Goal: Task Accomplishment & Management: Manage account settings

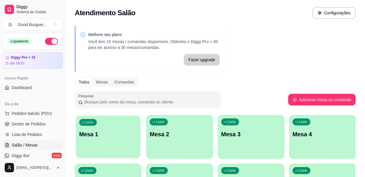
click at [113, 124] on div "Livre Mesa 1" at bounding box center [108, 133] width 65 height 36
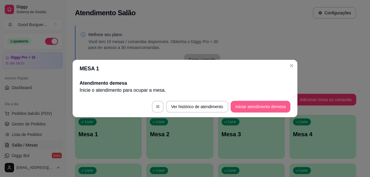
click at [281, 109] on button "Iniciar atendimento de mesa" at bounding box center [260, 107] width 60 height 12
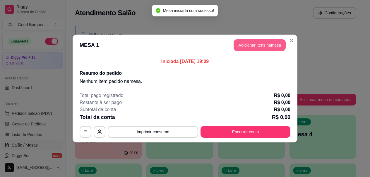
click at [261, 46] on button "Adicionar itens na mesa" at bounding box center [259, 45] width 52 height 12
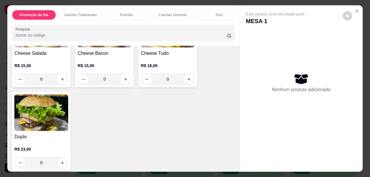
scroll to position [439, 0]
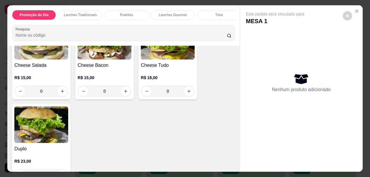
click at [56, 138] on img at bounding box center [41, 124] width 54 height 37
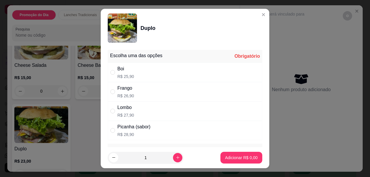
click at [142, 77] on div "Boi R$ 25,90" at bounding box center [185, 72] width 154 height 19
radio input "true"
click at [226, 160] on p "Adicionar R$ 25,90" at bounding box center [240, 157] width 34 height 6
type input "1"
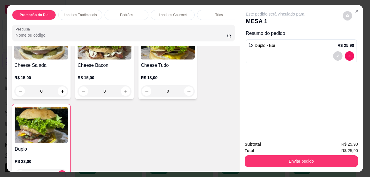
click at [192, 130] on div "Misto Quente Duplo R$ 11,90 0 Hambúrguer R$ 10,00 0 Cheese Burguer R$ 14,00 0 C…" at bounding box center [123, 60] width 222 height 246
click at [175, 69] on h4 "Cheese Tudo" at bounding box center [168, 65] width 54 height 7
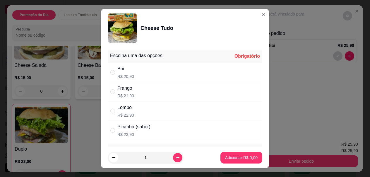
click at [137, 73] on div "Boi R$ 20,90" at bounding box center [185, 72] width 154 height 19
radio input "true"
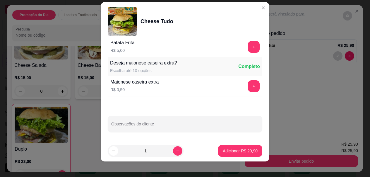
scroll to position [10, 0]
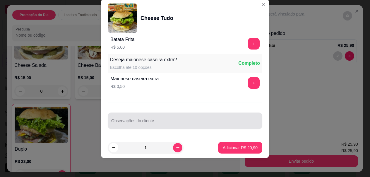
click at [150, 122] on input "Observações do cliente" at bounding box center [184, 123] width 147 height 6
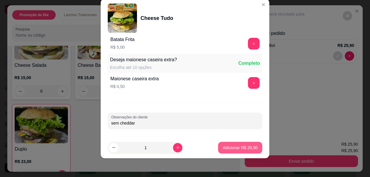
type input "sem cheddar"
click at [248, 150] on p "Adicionar R$ 20,90" at bounding box center [239, 147] width 35 height 6
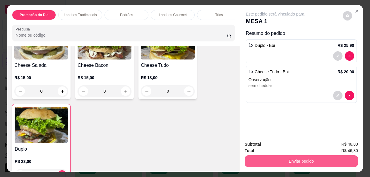
click at [311, 157] on button "Enviar pedido" at bounding box center [300, 161] width 113 height 12
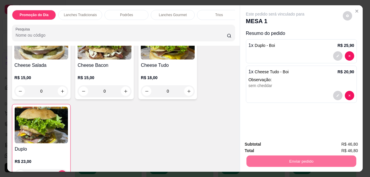
click at [342, 142] on button "Enviar pedido" at bounding box center [342, 144] width 32 height 11
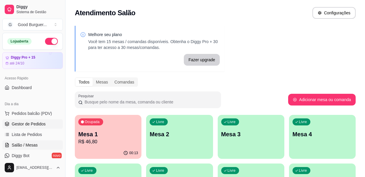
click at [25, 126] on span "Gestor de Pedidos" at bounding box center [29, 124] width 34 height 6
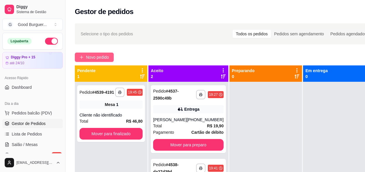
click at [85, 57] on button "Novo pedido" at bounding box center [94, 57] width 39 height 9
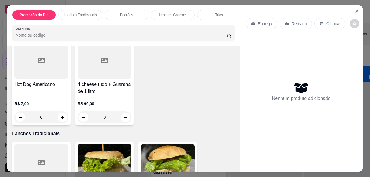
scroll to position [292, 0]
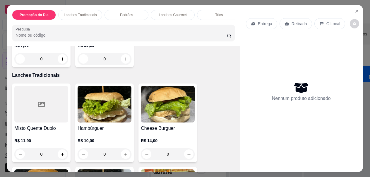
click at [110, 106] on img at bounding box center [104, 104] width 54 height 37
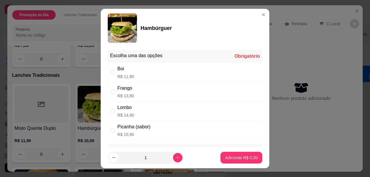
click at [125, 72] on div "Boi" at bounding box center [125, 68] width 17 height 7
radio input "true"
click at [248, 157] on p "Adicionar R$ 11,90" at bounding box center [240, 157] width 34 height 6
type input "1"
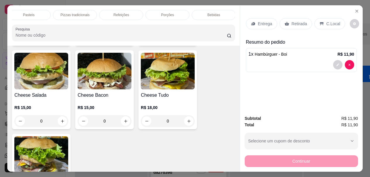
scroll to position [0, 283]
click at [217, 11] on div "Bebidas" at bounding box center [213, 15] width 44 height 10
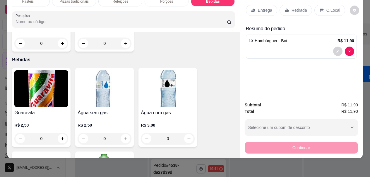
scroll to position [1935, 0]
click at [46, 104] on img at bounding box center [41, 88] width 54 height 37
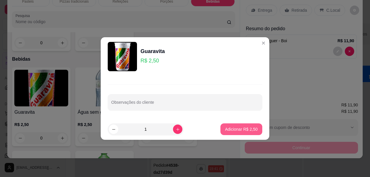
click at [236, 130] on p "Adicionar R$ 2,50" at bounding box center [241, 129] width 32 height 6
type input "1"
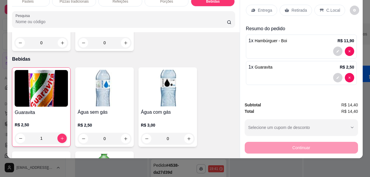
click at [262, 7] on p "Entrega" at bounding box center [265, 10] width 14 height 6
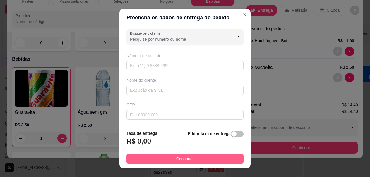
click at [214, 158] on button "Continuar" at bounding box center [184, 158] width 117 height 9
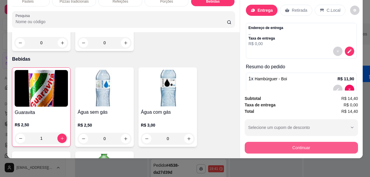
click at [254, 142] on button "Continuar" at bounding box center [300, 148] width 113 height 12
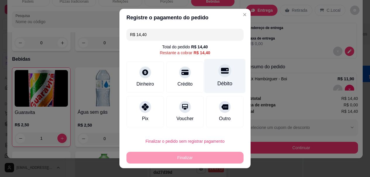
click at [218, 76] on div at bounding box center [224, 70] width 13 height 13
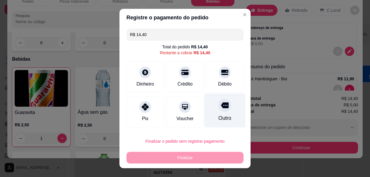
type input "R$ 0,00"
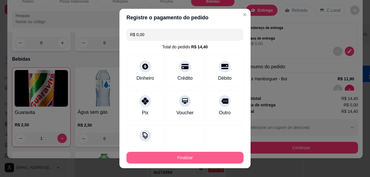
click at [201, 158] on button "Finalizar" at bounding box center [184, 157] width 117 height 12
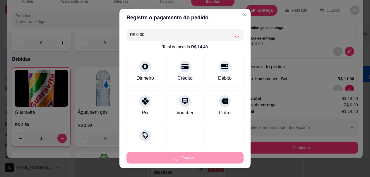
type input "0"
type input "-R$ 14,40"
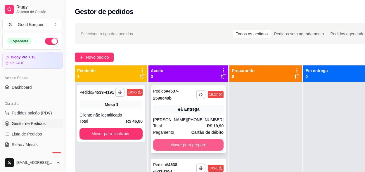
click at [206, 147] on button "Mover para preparo" at bounding box center [188, 145] width 70 height 12
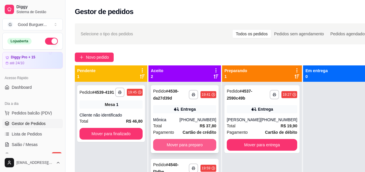
click at [206, 144] on button "Mover para preparo" at bounding box center [184, 145] width 63 height 12
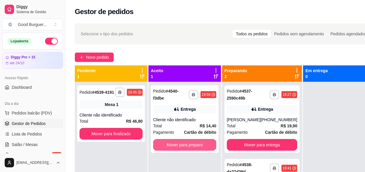
click at [206, 144] on button "Mover para preparo" at bounding box center [184, 145] width 63 height 12
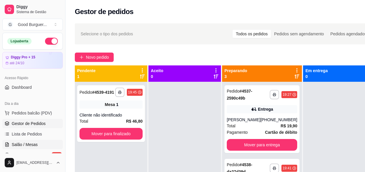
click at [26, 145] on span "Salão / Mesas" at bounding box center [25, 145] width 26 height 6
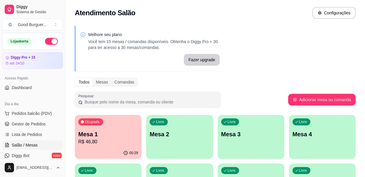
click at [168, 139] on div "Livre Mesa 2" at bounding box center [179, 133] width 67 height 37
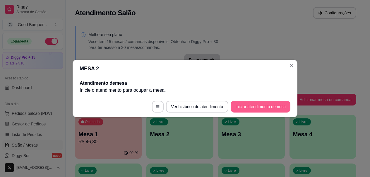
click at [263, 105] on button "Iniciar atendimento de mesa" at bounding box center [260, 107] width 60 height 12
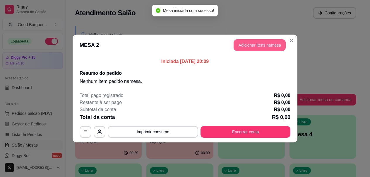
click at [250, 45] on button "Adicionar itens na mesa" at bounding box center [259, 45] width 52 height 12
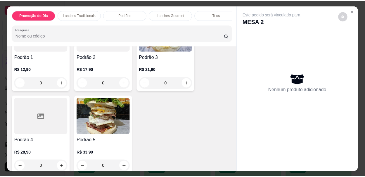
scroll to position [702, 0]
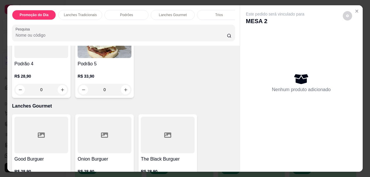
click at [115, 70] on div "R$ 33,90 0" at bounding box center [104, 81] width 54 height 28
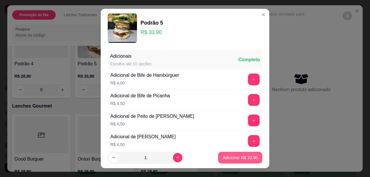
click at [241, 155] on p "Adicionar R$ 33,90" at bounding box center [239, 157] width 35 height 6
type input "1"
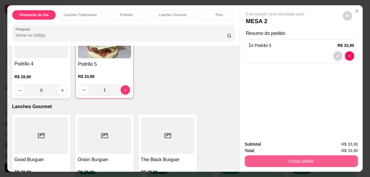
click at [273, 155] on button "Enviar pedido" at bounding box center [300, 161] width 113 height 12
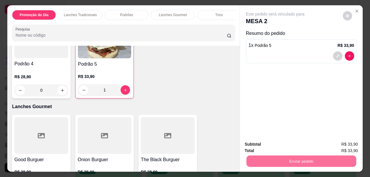
click at [342, 140] on button "Enviar pedido" at bounding box center [342, 144] width 33 height 11
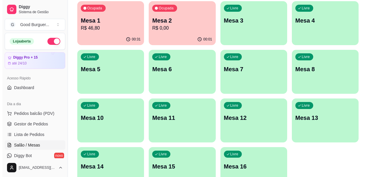
scroll to position [117, 0]
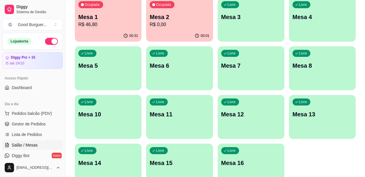
click at [263, 15] on p "Mesa 3" at bounding box center [251, 17] width 60 height 8
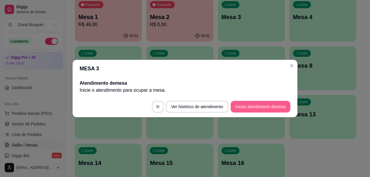
click at [267, 105] on button "Iniciar atendimento de mesa" at bounding box center [260, 107] width 60 height 12
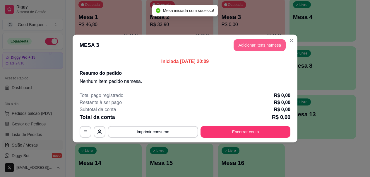
click at [255, 49] on button "Adicionar itens na mesa" at bounding box center [259, 45] width 52 height 12
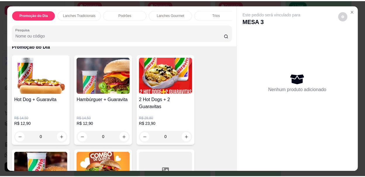
scroll to position [29, 0]
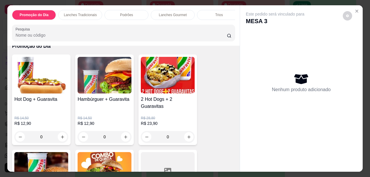
click at [51, 93] on img at bounding box center [41, 75] width 54 height 37
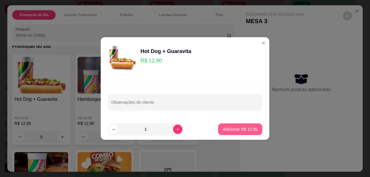
click at [232, 130] on p "Adicionar R$ 12,90" at bounding box center [239, 129] width 35 height 6
type input "1"
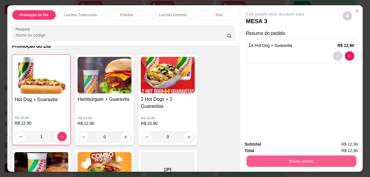
click at [289, 159] on button "Enviar pedido" at bounding box center [301, 160] width 110 height 11
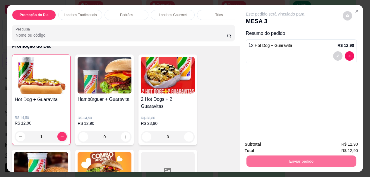
click at [345, 142] on button "Enviar pedido" at bounding box center [342, 144] width 33 height 11
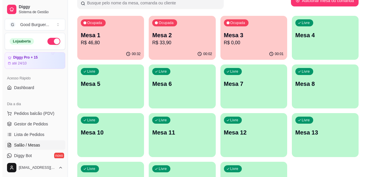
scroll to position [0, 0]
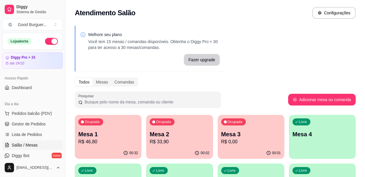
click at [239, 144] on p "R$ 0,00" at bounding box center [251, 141] width 60 height 7
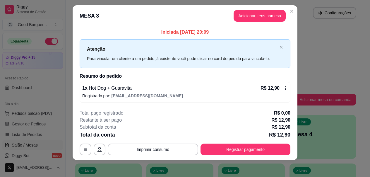
scroll to position [8, 0]
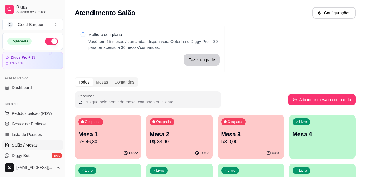
click at [330, 138] on div "Livre Mesa 4" at bounding box center [322, 133] width 67 height 37
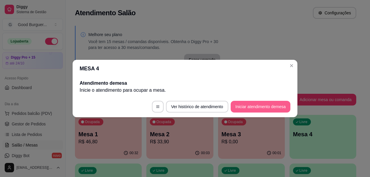
click at [247, 105] on button "Iniciar atendimento de mesa" at bounding box center [260, 107] width 60 height 12
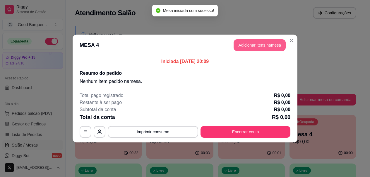
click at [253, 46] on button "Adicionar itens na mesa" at bounding box center [259, 45] width 52 height 12
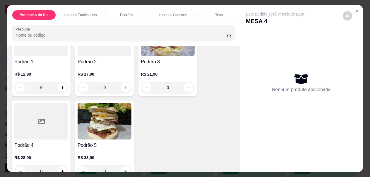
scroll to position [585, 0]
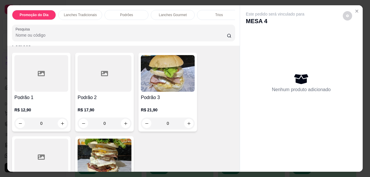
click at [172, 87] on img at bounding box center [168, 73] width 54 height 37
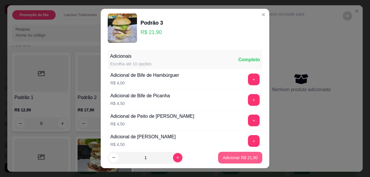
click at [223, 153] on button "Adicionar R$ 21,90" at bounding box center [240, 157] width 44 height 12
type input "1"
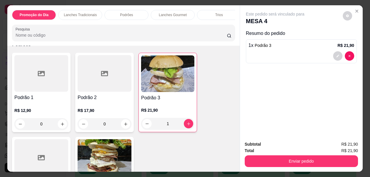
click at [96, 103] on div "R$ 17,90 0" at bounding box center [104, 115] width 54 height 28
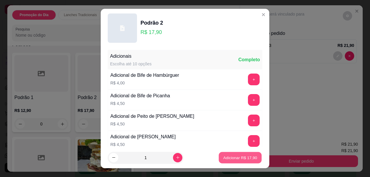
click at [240, 158] on p "Adicionar R$ 17,90" at bounding box center [240, 157] width 34 height 6
type input "1"
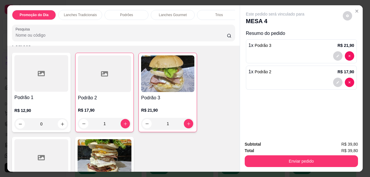
click at [229, 18] on div "Trios" at bounding box center [219, 15] width 44 height 10
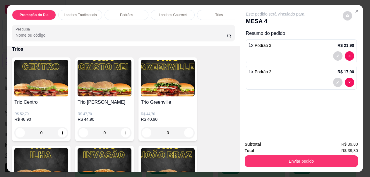
scroll to position [15, 0]
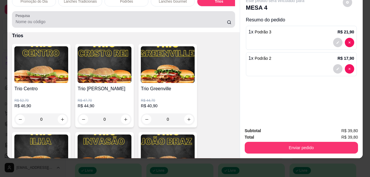
click at [229, 18] on div "Pesquisa" at bounding box center [123, 19] width 222 height 16
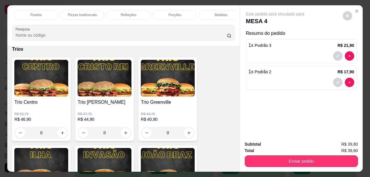
scroll to position [0, 283]
click at [221, 11] on div "Bebidas" at bounding box center [213, 15] width 44 height 10
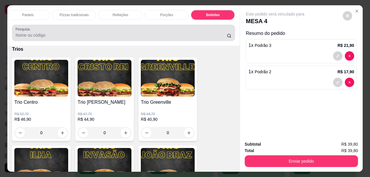
scroll to position [15, 0]
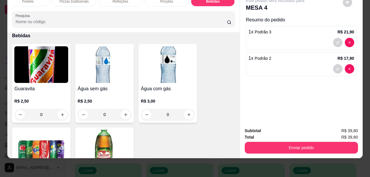
click at [61, 64] on img at bounding box center [41, 64] width 54 height 37
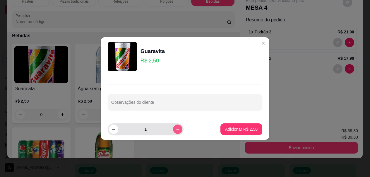
click at [173, 132] on button "increase-product-quantity" at bounding box center [177, 128] width 9 height 9
type input "2"
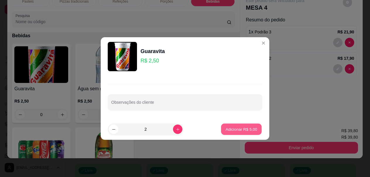
click at [230, 127] on p "Adicionar R$ 5,00" at bounding box center [241, 129] width 32 height 6
type input "2"
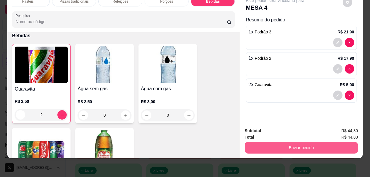
click at [318, 147] on button "Enviar pedido" at bounding box center [300, 148] width 113 height 12
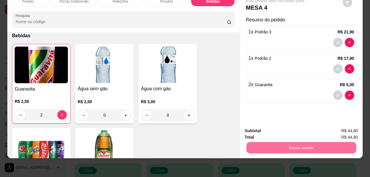
click at [312, 96] on div "2 x Guaravita R$ 5,00" at bounding box center [301, 90] width 111 height 24
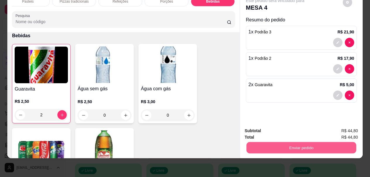
click at [336, 142] on button "Enviar pedido" at bounding box center [301, 147] width 110 height 11
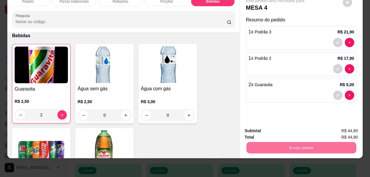
click at [341, 126] on button "Enviar pedido" at bounding box center [342, 128] width 32 height 11
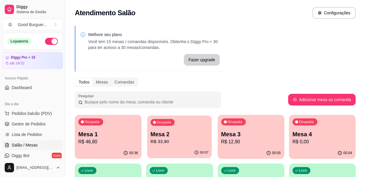
click at [184, 140] on p "R$ 33,90" at bounding box center [180, 141] width 58 height 7
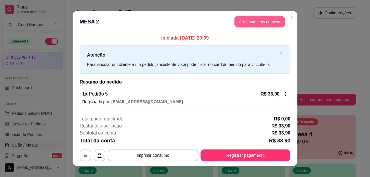
click at [269, 20] on button "Adicionar itens na mesa" at bounding box center [259, 21] width 50 height 11
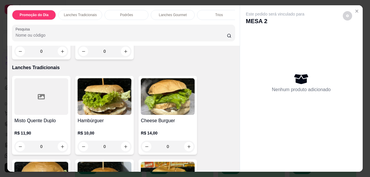
scroll to position [351, 0]
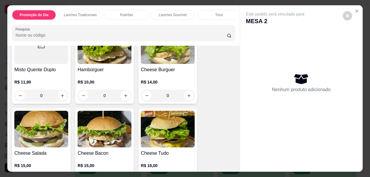
click at [157, 76] on div "R$ 14,00 0" at bounding box center [168, 87] width 54 height 28
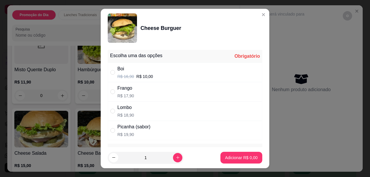
click at [138, 71] on div "Boi" at bounding box center [135, 68] width 36 height 7
radio input "true"
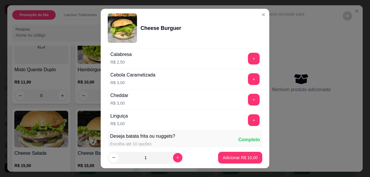
scroll to position [409, 0]
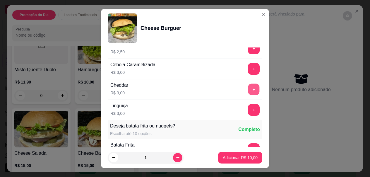
click at [248, 89] on button "+" at bounding box center [253, 89] width 11 height 11
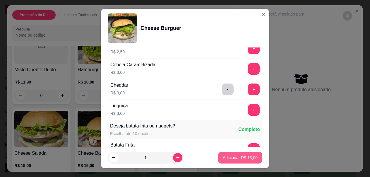
click at [230, 158] on p "Adicionar R$ 13,00" at bounding box center [239, 157] width 35 height 6
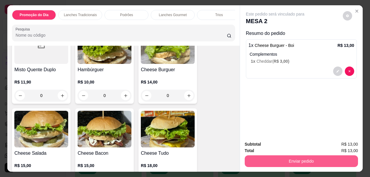
click at [276, 155] on button "Enviar pedido" at bounding box center [300, 161] width 113 height 12
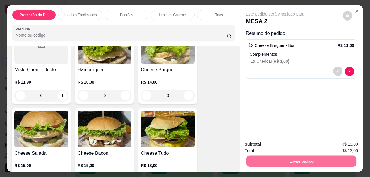
click at [339, 144] on button "Enviar pedido" at bounding box center [342, 144] width 33 height 11
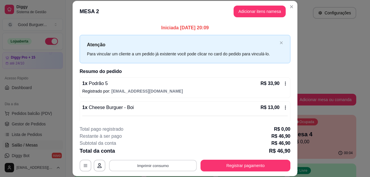
click at [167, 163] on button "Imprimir consumo" at bounding box center [153, 165] width 88 height 11
click at [162, 151] on button "IMPRESSORA" at bounding box center [152, 151] width 41 height 9
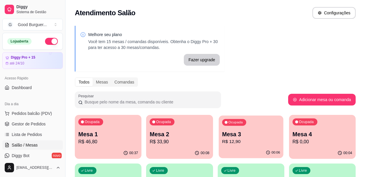
click at [237, 140] on p "R$ 12,90" at bounding box center [251, 141] width 58 height 7
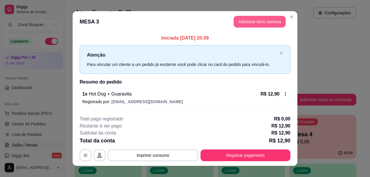
click at [261, 20] on button "Adicionar itens na mesa" at bounding box center [259, 22] width 52 height 12
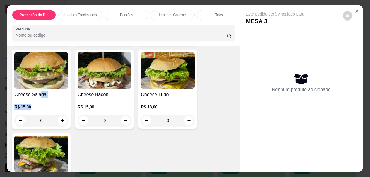
click at [37, 100] on div "Cheese Salada R$ 15,00 0" at bounding box center [41, 89] width 58 height 79
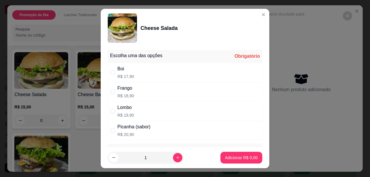
click at [128, 70] on div "Boi" at bounding box center [125, 68] width 17 height 7
radio input "true"
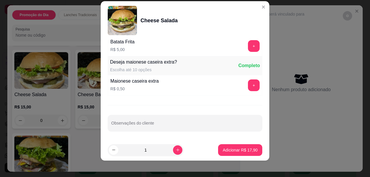
scroll to position [10, 0]
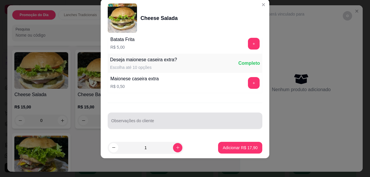
click at [142, 123] on input "Observações do cliente" at bounding box center [184, 123] width 147 height 6
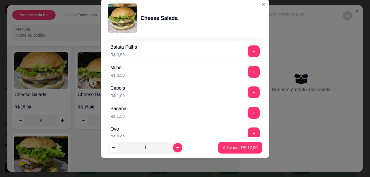
scroll to position [183, 0]
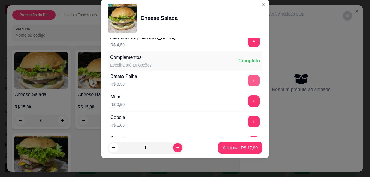
type input "sem salaDA"
click at [248, 81] on button "+" at bounding box center [254, 81] width 12 height 12
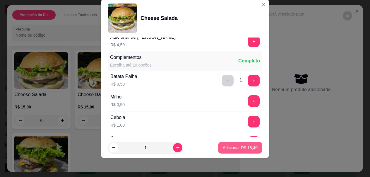
click at [232, 151] on button "Adicionar R$ 18,40" at bounding box center [240, 148] width 44 height 12
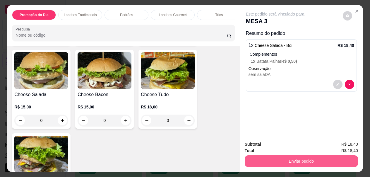
click at [280, 162] on button "Enviar pedido" at bounding box center [300, 161] width 113 height 12
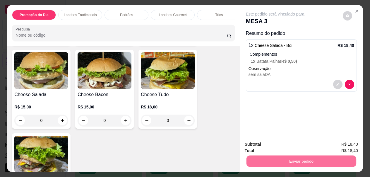
click at [339, 146] on button "Enviar pedido" at bounding box center [342, 144] width 33 height 11
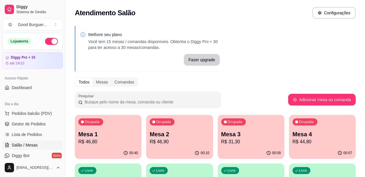
click at [127, 143] on p "R$ 46,80" at bounding box center [108, 141] width 60 height 7
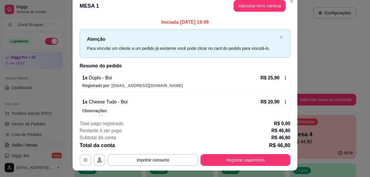
scroll to position [0, 0]
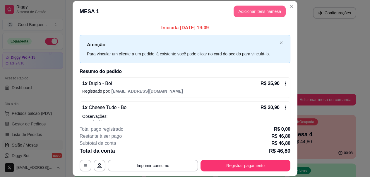
click at [270, 13] on button "Adicionar itens na mesa" at bounding box center [259, 12] width 52 height 12
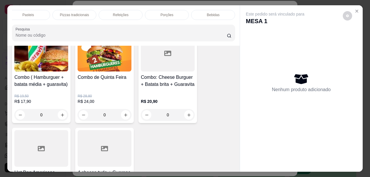
scroll to position [0, 283]
click at [213, 14] on p "Bebidas" at bounding box center [212, 15] width 13 height 5
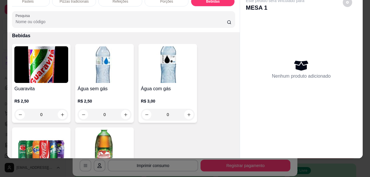
click at [95, 139] on img at bounding box center [104, 148] width 54 height 37
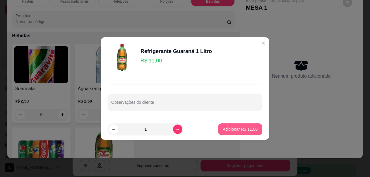
click at [222, 128] on p "Adicionar R$ 11,00" at bounding box center [239, 129] width 35 height 6
type input "1"
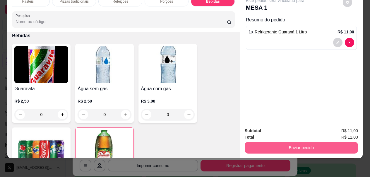
click at [309, 144] on button "Enviar pedido" at bounding box center [300, 148] width 113 height 12
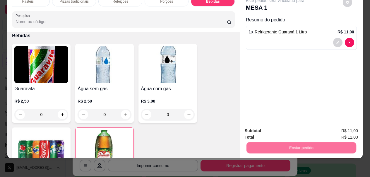
click at [341, 129] on button "Enviar pedido" at bounding box center [342, 128] width 33 height 11
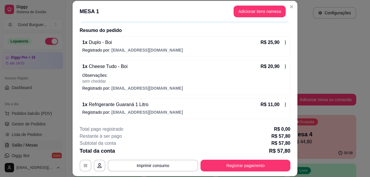
scroll to position [41, 0]
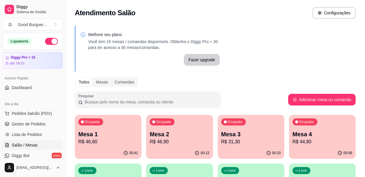
click at [180, 145] on p "R$ 46,90" at bounding box center [180, 141] width 60 height 7
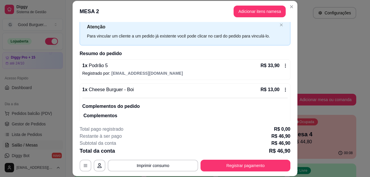
scroll to position [36, 0]
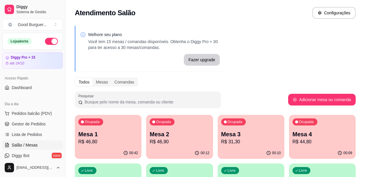
click at [254, 135] on p "Mesa 3" at bounding box center [251, 134] width 60 height 8
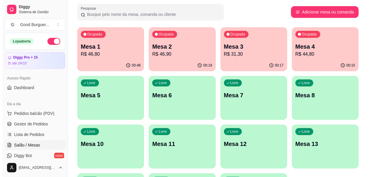
scroll to position [88, 0]
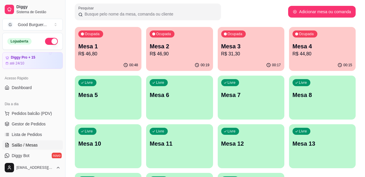
click at [127, 102] on div "Livre Mesa 5" at bounding box center [108, 93] width 67 height 37
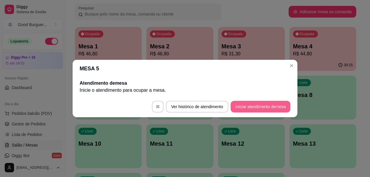
click at [280, 102] on button "Iniciar atendimento de mesa" at bounding box center [260, 107] width 60 height 12
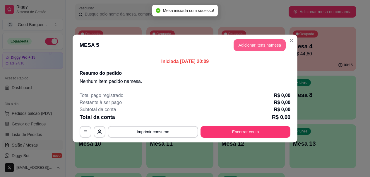
click at [263, 46] on button "Adicionar itens na mesa" at bounding box center [259, 45] width 52 height 12
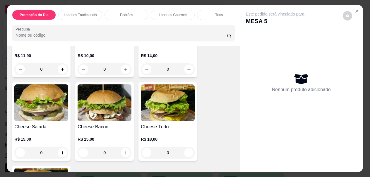
scroll to position [409, 0]
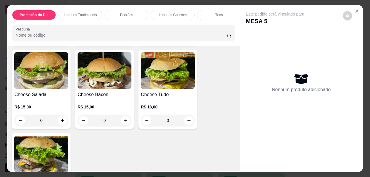
click at [157, 94] on h4 "Cheese Tudo" at bounding box center [168, 94] width 54 height 7
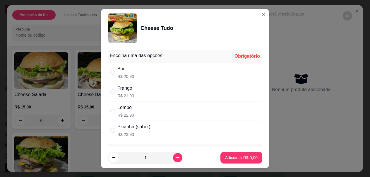
click at [125, 67] on div "Boi" at bounding box center [125, 68] width 17 height 7
radio input "true"
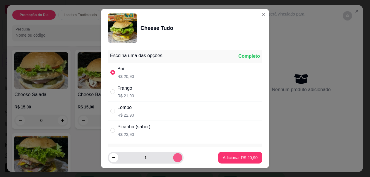
click at [173, 157] on button "increase-product-quantity" at bounding box center [177, 157] width 9 height 9
type input "2"
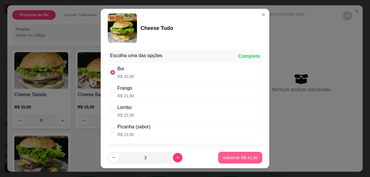
click at [225, 157] on p "Adicionar R$ 41,80" at bounding box center [239, 157] width 35 height 6
type input "2"
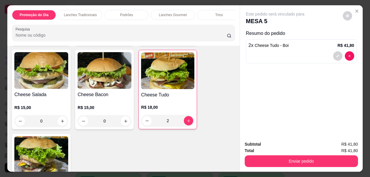
click at [53, 89] on img at bounding box center [41, 70] width 54 height 37
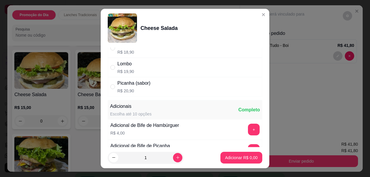
scroll to position [0, 0]
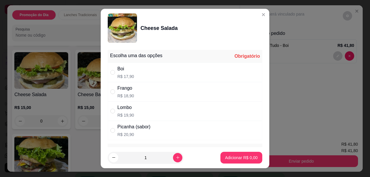
click at [135, 71] on div "Boi R$ 17,90" at bounding box center [185, 72] width 154 height 19
radio input "true"
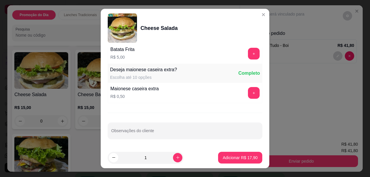
scroll to position [10, 0]
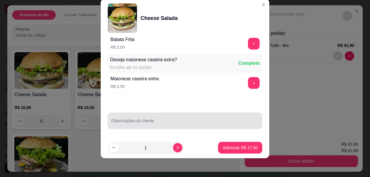
click at [144, 120] on div "Observações do cliente" at bounding box center [185, 120] width 154 height 16
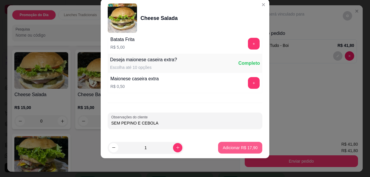
type input "SEM PEPINO E CEBOLA"
click at [233, 148] on p "Adicionar R$ 17,90" at bounding box center [239, 147] width 35 height 6
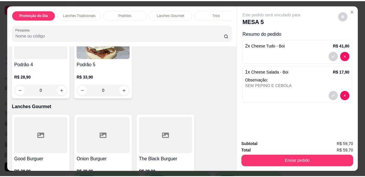
scroll to position [614, 0]
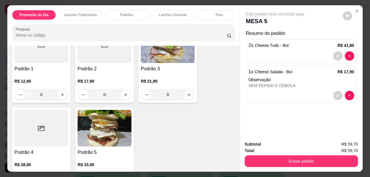
click at [100, 80] on div "R$ 17,90 0" at bounding box center [104, 86] width 54 height 28
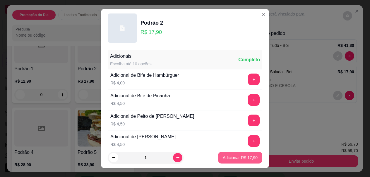
click at [222, 156] on p "Adicionar R$ 17,90" at bounding box center [239, 157] width 35 height 6
type input "1"
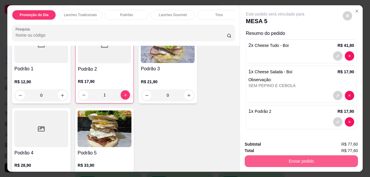
click at [290, 158] on button "Enviar pedido" at bounding box center [300, 161] width 113 height 12
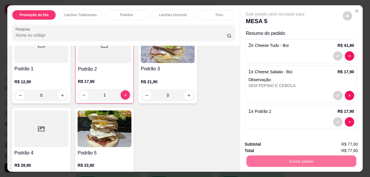
click at [356, 144] on button "Enviar pedido" at bounding box center [342, 144] width 32 height 11
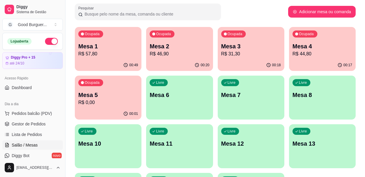
click at [106, 54] on p "R$ 57,80" at bounding box center [108, 53] width 60 height 7
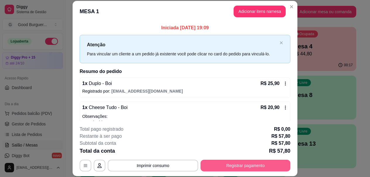
click at [246, 168] on button "Registrar pagamento" at bounding box center [245, 165] width 90 height 12
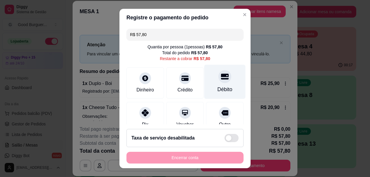
click at [221, 80] on icon at bounding box center [225, 77] width 8 height 8
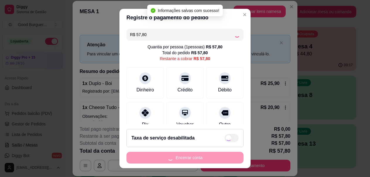
type input "R$ 0,00"
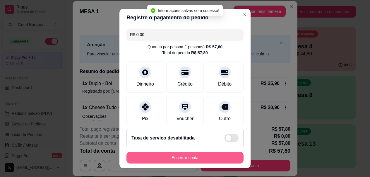
click at [206, 156] on button "Encerrar conta" at bounding box center [184, 157] width 117 height 12
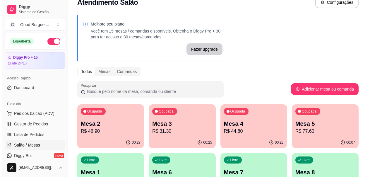
scroll to position [0, 0]
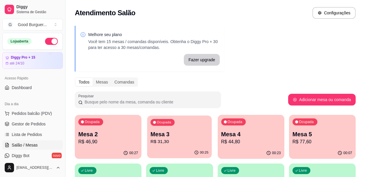
click at [171, 139] on p "R$ 31,30" at bounding box center [180, 141] width 58 height 7
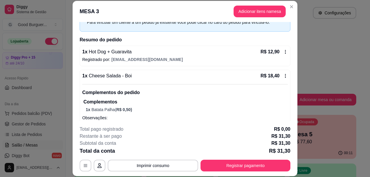
scroll to position [21, 0]
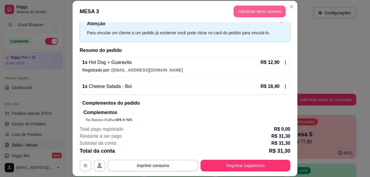
click at [246, 11] on button "Adicionar itens na mesa" at bounding box center [259, 12] width 52 height 12
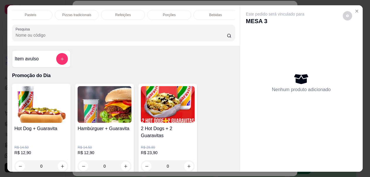
scroll to position [0, 283]
click at [216, 13] on p "Bebidas" at bounding box center [212, 15] width 13 height 5
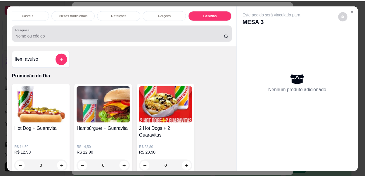
scroll to position [15, 0]
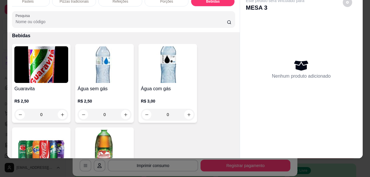
click at [65, 71] on img at bounding box center [41, 64] width 54 height 37
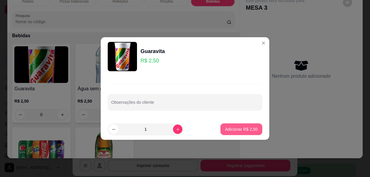
click at [230, 129] on p "Adicionar R$ 2,50" at bounding box center [241, 129] width 32 height 6
type input "1"
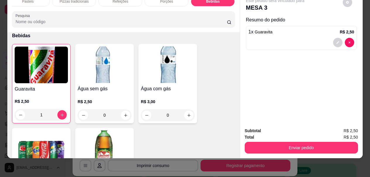
click at [275, 140] on div "Enviar pedido" at bounding box center [300, 146] width 113 height 13
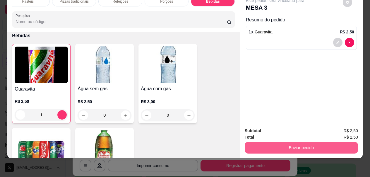
click at [280, 142] on button "Enviar pedido" at bounding box center [300, 148] width 113 height 12
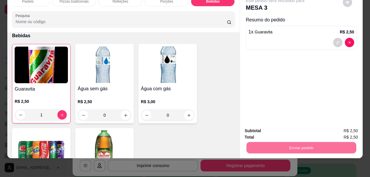
click at [344, 128] on button "Enviar pedido" at bounding box center [342, 128] width 32 height 11
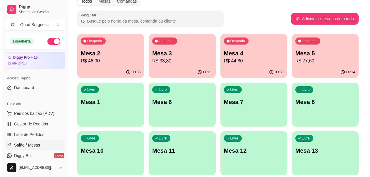
scroll to position [88, 0]
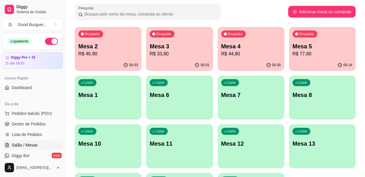
click at [120, 96] on p "Mesa 1" at bounding box center [108, 95] width 60 height 8
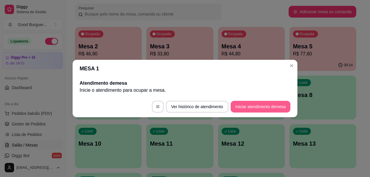
click at [276, 107] on button "Iniciar atendimento de mesa" at bounding box center [260, 107] width 60 height 12
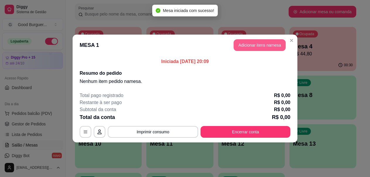
click at [267, 45] on button "Adicionar itens na mesa" at bounding box center [259, 45] width 52 height 12
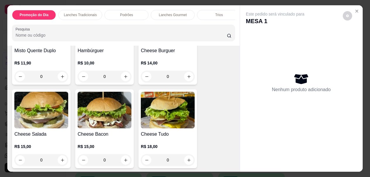
scroll to position [380, 0]
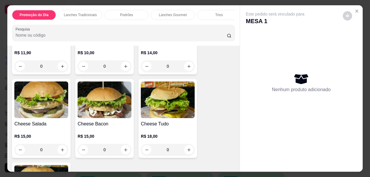
click at [103, 118] on img at bounding box center [104, 99] width 54 height 37
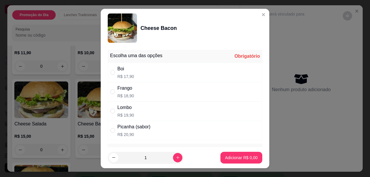
click at [160, 65] on div "Boi R$ 17,90" at bounding box center [185, 72] width 154 height 19
radio input "true"
click at [246, 159] on p "Adicionar R$ 17,90" at bounding box center [240, 157] width 34 height 6
type input "1"
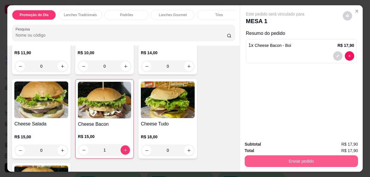
click at [299, 160] on button "Enviar pedido" at bounding box center [300, 161] width 113 height 12
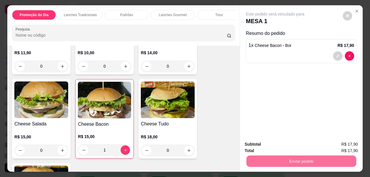
click at [344, 148] on button "Enviar pedido" at bounding box center [342, 144] width 33 height 11
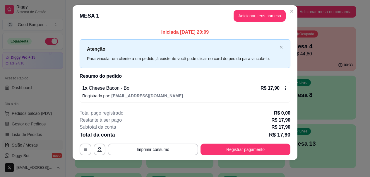
scroll to position [8, 0]
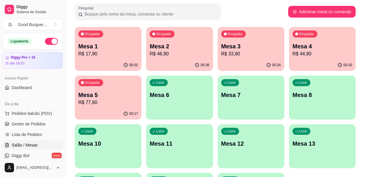
click at [243, 51] on p "R$ 33,80" at bounding box center [251, 53] width 60 height 7
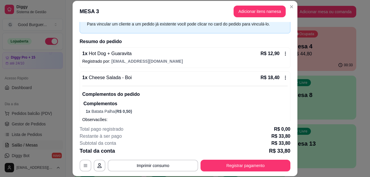
scroll to position [16, 0]
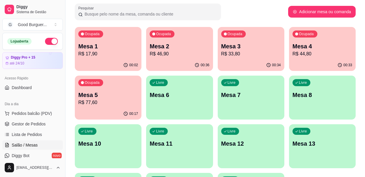
click at [184, 94] on p "Mesa 6" at bounding box center [180, 95] width 60 height 8
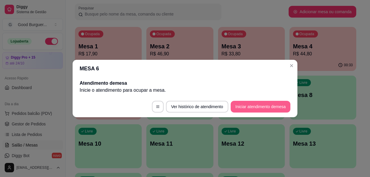
click at [255, 107] on button "Iniciar atendimento de mesa" at bounding box center [260, 107] width 60 height 12
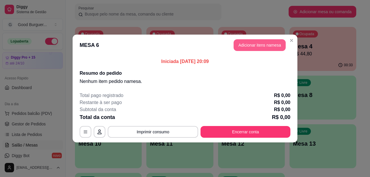
click at [268, 45] on button "Adicionar itens na mesa" at bounding box center [259, 45] width 52 height 12
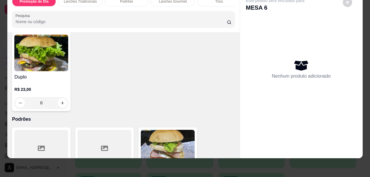
scroll to position [497, 0]
click at [63, 72] on div "Duplo R$ 23,00 0" at bounding box center [41, 71] width 58 height 79
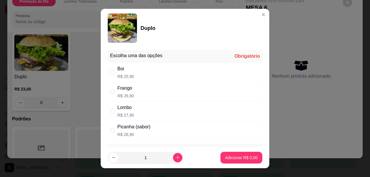
click at [118, 72] on div "Boi" at bounding box center [125, 68] width 17 height 7
radio input "true"
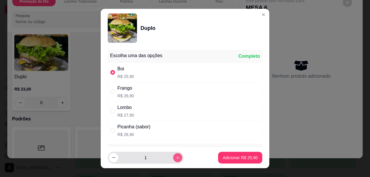
click at [175, 158] on icon "increase-product-quantity" at bounding box center [177, 157] width 4 height 4
type input "2"
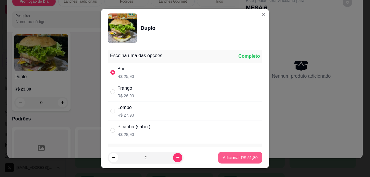
click at [232, 160] on p "Adicionar R$ 51,80" at bounding box center [239, 157] width 35 height 6
type input "2"
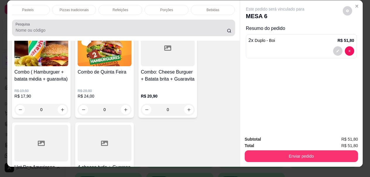
scroll to position [0, 0]
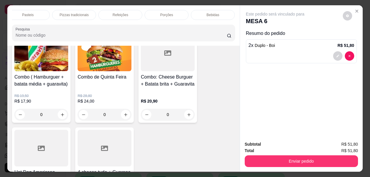
click at [213, 13] on p "Bebidas" at bounding box center [212, 15] width 13 height 5
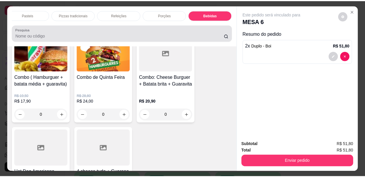
scroll to position [15, 0]
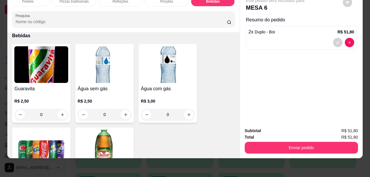
click at [102, 135] on img at bounding box center [104, 148] width 54 height 37
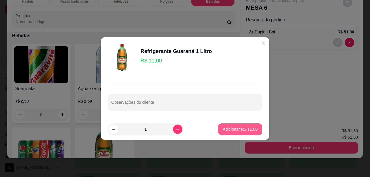
click at [224, 128] on p "Adicionar R$ 11,00" at bounding box center [239, 129] width 35 height 6
type input "1"
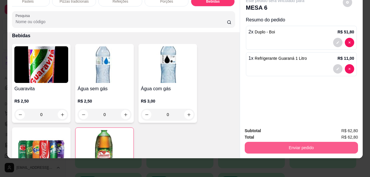
click at [294, 146] on button "Enviar pedido" at bounding box center [300, 148] width 113 height 12
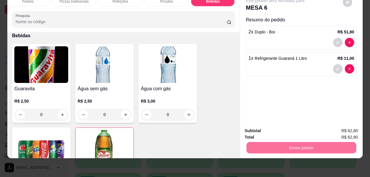
click at [341, 125] on button "Enviar pedido" at bounding box center [342, 128] width 33 height 11
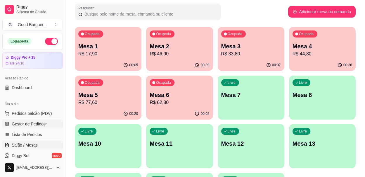
click at [32, 125] on span "Gestor de Pedidos" at bounding box center [29, 124] width 34 height 6
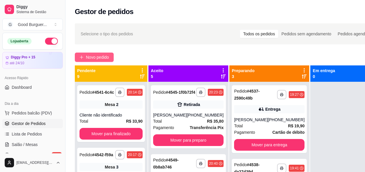
click at [106, 57] on span "Novo pedido" at bounding box center [97, 57] width 23 height 6
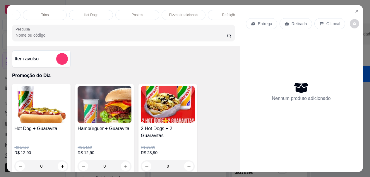
scroll to position [0, 175]
click at [124, 13] on div "Pasteis" at bounding box center [136, 15] width 44 height 10
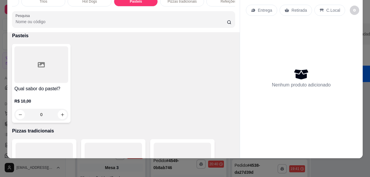
click at [45, 89] on h4 "Qual sabor do pastel?" at bounding box center [41, 88] width 54 height 7
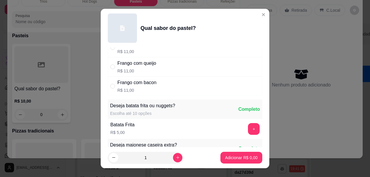
scroll to position [175, 0]
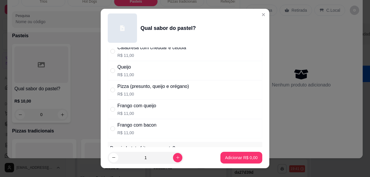
click at [148, 102] on div "Frango com queijo" at bounding box center [136, 105] width 39 height 7
radio input "true"
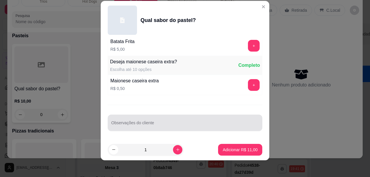
scroll to position [10, 0]
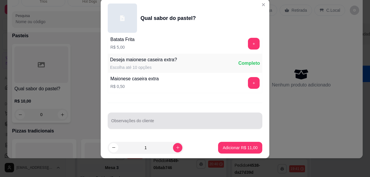
click at [145, 124] on input "Observações do cliente" at bounding box center [184, 123] width 147 height 6
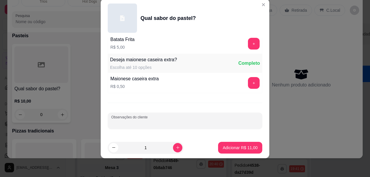
type input "p"
type input "colocar presunto"
click at [237, 141] on footer "1 Adicionar R$ 11,00" at bounding box center [185, 147] width 168 height 21
click at [241, 147] on p "Adicionar R$ 11,00" at bounding box center [239, 147] width 35 height 6
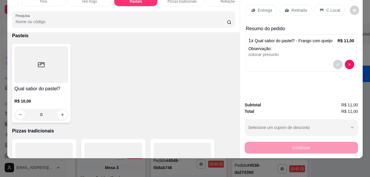
click at [264, 7] on p "Entrega" at bounding box center [265, 10] width 14 height 6
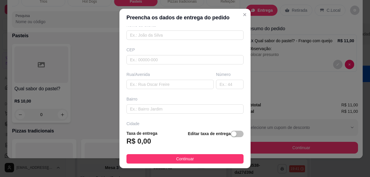
scroll to position [58, 0]
click at [221, 82] on input "text" at bounding box center [229, 80] width 27 height 9
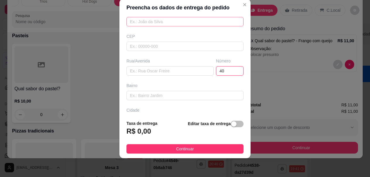
type input "40"
click at [160, 70] on input "text" at bounding box center [169, 70] width 87 height 9
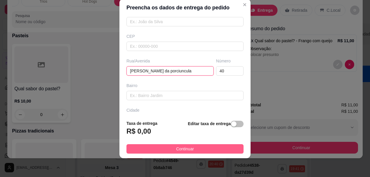
type input "[PERSON_NAME] da porciuncula"
click at [192, 145] on button "Continuar" at bounding box center [184, 148] width 117 height 9
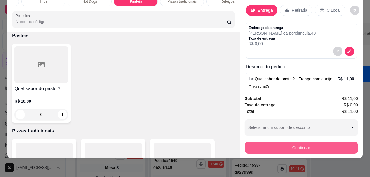
click at [282, 142] on button "Continuar" at bounding box center [300, 148] width 113 height 12
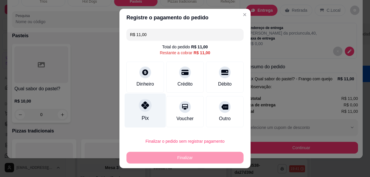
click at [147, 106] on div at bounding box center [145, 105] width 13 height 13
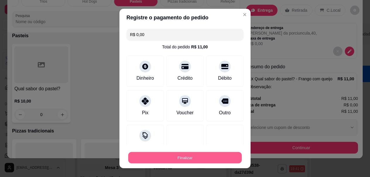
click at [174, 155] on button "Finalizar" at bounding box center [184, 156] width 113 height 11
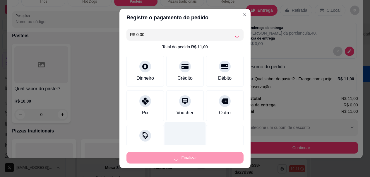
type input "-R$ 11,00"
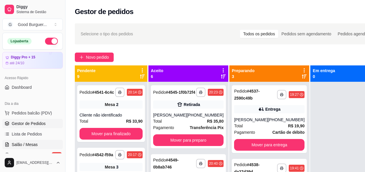
click at [26, 143] on span "Salão / Mesas" at bounding box center [25, 145] width 26 height 6
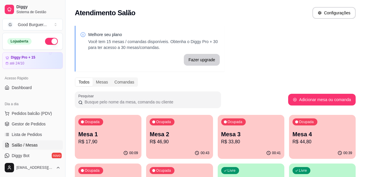
click at [126, 137] on p "Mesa 1" at bounding box center [108, 134] width 60 height 8
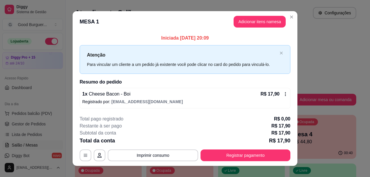
scroll to position [8, 0]
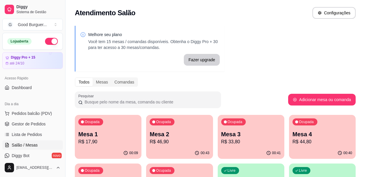
click at [271, 143] on p "R$ 33,80" at bounding box center [251, 141] width 60 height 7
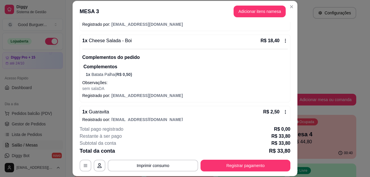
scroll to position [74, 0]
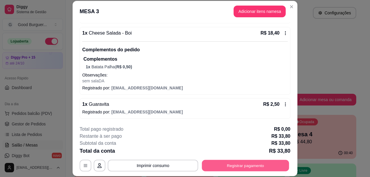
click at [247, 164] on button "Registrar pagamento" at bounding box center [245, 165] width 87 height 11
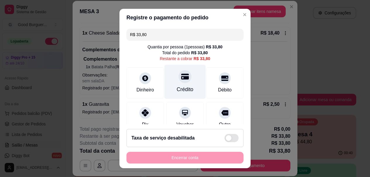
click at [183, 79] on div at bounding box center [184, 76] width 13 height 13
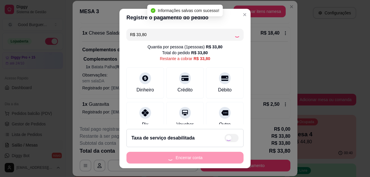
type input "R$ 0,00"
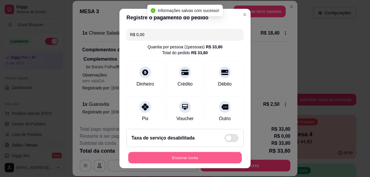
click at [204, 154] on button "Encerrar conta" at bounding box center [184, 156] width 113 height 11
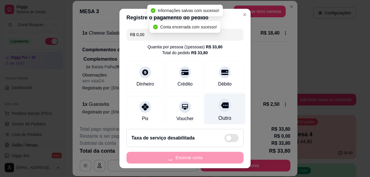
scroll to position [0, 0]
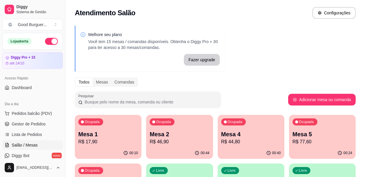
click at [125, 127] on div "Ocupada Mesa 1 R$ 17,90" at bounding box center [108, 131] width 67 height 32
click at [308, 131] on p "Mesa 5" at bounding box center [323, 134] width 58 height 8
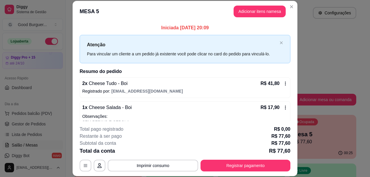
scroll to position [29, 0]
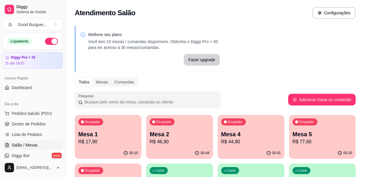
click at [313, 142] on p "R$ 77,60" at bounding box center [323, 141] width 60 height 7
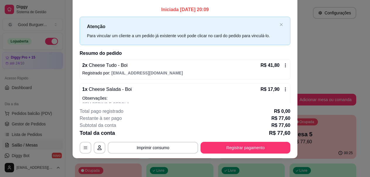
scroll to position [0, 0]
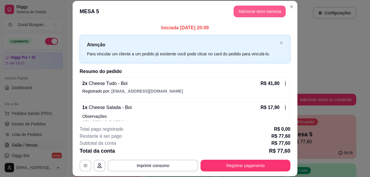
click at [261, 9] on button "Adicionar itens na mesa" at bounding box center [259, 12] width 52 height 12
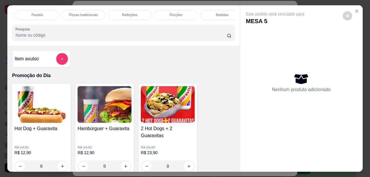
scroll to position [0, 283]
click at [212, 13] on p "Bebidas" at bounding box center [212, 15] width 13 height 5
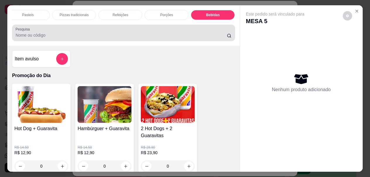
scroll to position [15, 0]
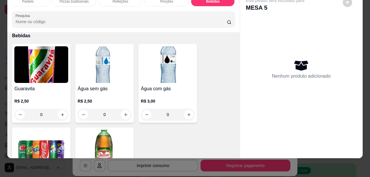
click at [101, 132] on img at bounding box center [104, 148] width 54 height 37
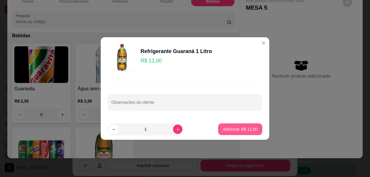
click at [229, 126] on button "Adicionar R$ 11,00" at bounding box center [240, 129] width 44 height 12
type input "1"
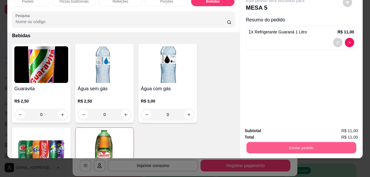
click at [281, 146] on button "Enviar pedido" at bounding box center [301, 147] width 110 height 11
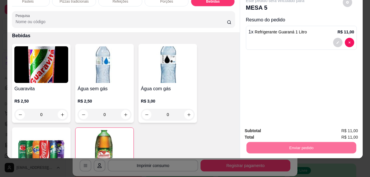
click at [351, 127] on button "Enviar pedido" at bounding box center [342, 128] width 33 height 11
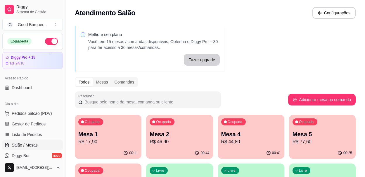
click at [271, 130] on p "Mesa 4" at bounding box center [251, 134] width 60 height 8
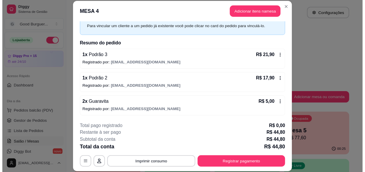
scroll to position [18, 0]
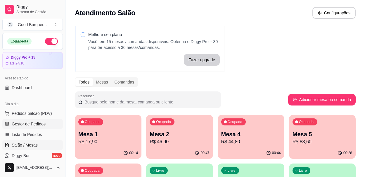
click at [27, 126] on span "Gestor de Pedidos" at bounding box center [29, 124] width 34 height 6
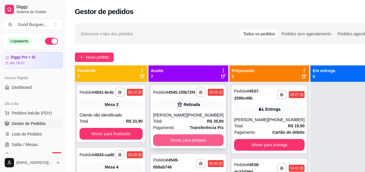
click at [176, 146] on button "Mover para preparo" at bounding box center [188, 140] width 70 height 12
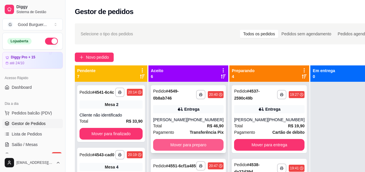
click at [184, 143] on button "Mover para preparo" at bounding box center [188, 145] width 70 height 12
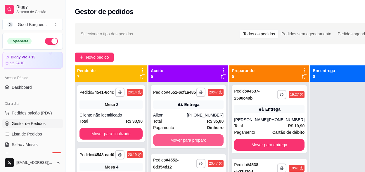
click at [184, 143] on button "Mover para preparo" at bounding box center [188, 140] width 70 height 12
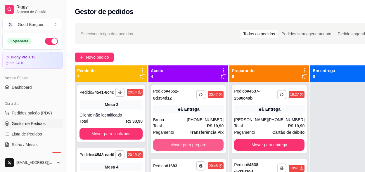
click at [184, 144] on button "Mover para preparo" at bounding box center [188, 145] width 70 height 12
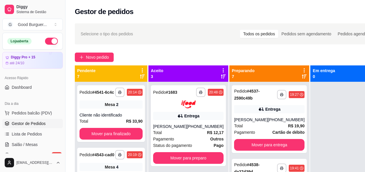
click at [184, 144] on span "Status do pagamento" at bounding box center [172, 145] width 39 height 6
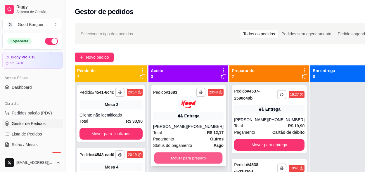
click at [180, 157] on button "Mover para preparo" at bounding box center [188, 157] width 68 height 11
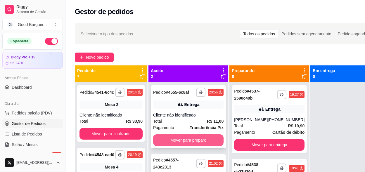
click at [188, 141] on button "Mover para preparo" at bounding box center [188, 140] width 70 height 12
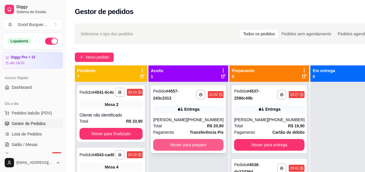
click at [188, 144] on button "Mover para preparo" at bounding box center [188, 145] width 70 height 12
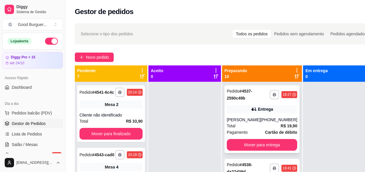
click at [252, 113] on div "Entrega" at bounding box center [262, 109] width 70 height 8
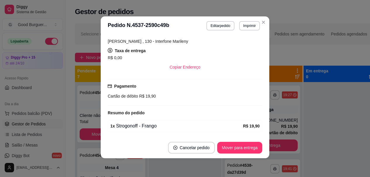
scroll to position [72, 0]
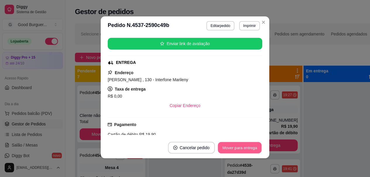
click at [233, 146] on button "Mover para entrega" at bounding box center [240, 147] width 44 height 11
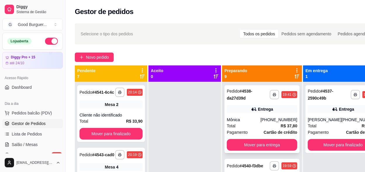
click at [256, 121] on div "Mônica" at bounding box center [244, 120] width 34 height 6
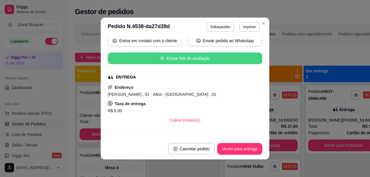
scroll to position [58, 0]
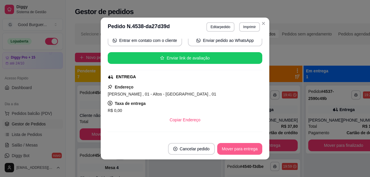
click at [241, 145] on button "Mover para entrega" at bounding box center [239, 149] width 45 height 12
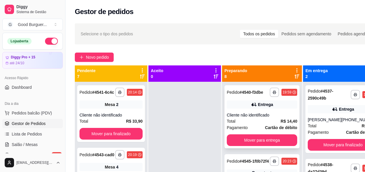
click at [260, 118] on div "Cliente não identificado" at bounding box center [262, 115] width 70 height 6
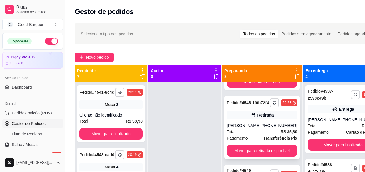
click at [250, 131] on div "**********" at bounding box center [262, 127] width 75 height 63
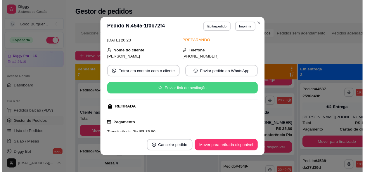
scroll to position [26, 0]
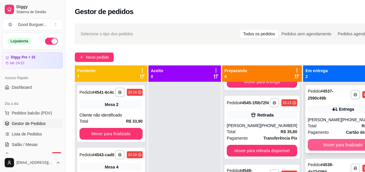
click at [344, 141] on button "Mover para finalizado" at bounding box center [343, 145] width 70 height 12
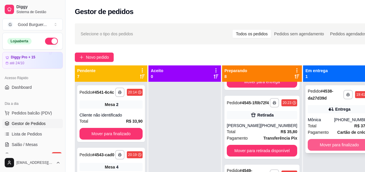
click at [344, 143] on button "Mover para finalizado" at bounding box center [339, 145] width 63 height 12
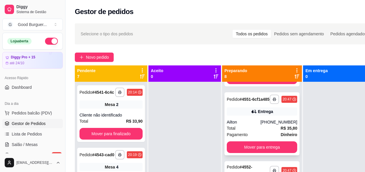
scroll to position [146, 0]
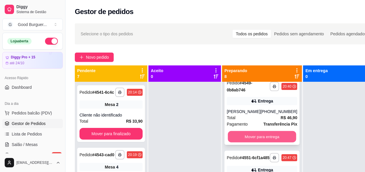
click at [265, 143] on button "Mover para entrega" at bounding box center [262, 136] width 68 height 11
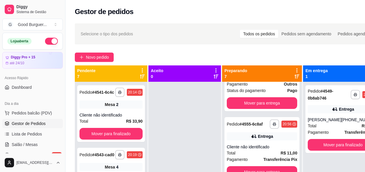
scroll to position [306, 0]
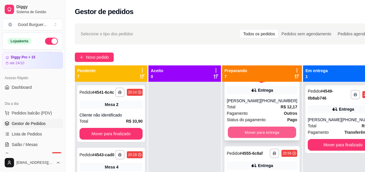
click at [258, 138] on button "Mover para entrega" at bounding box center [262, 132] width 68 height 11
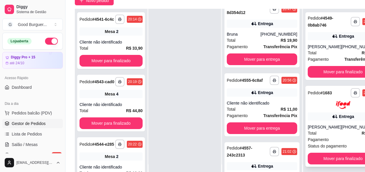
scroll to position [58, 0]
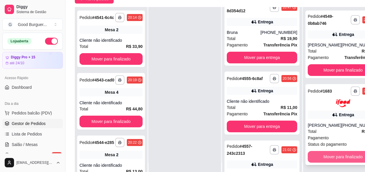
click at [321, 156] on button "Mover para finalizado" at bounding box center [343, 157] width 70 height 12
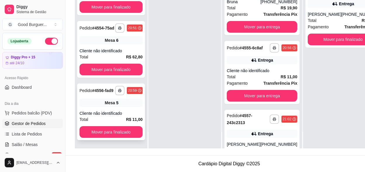
scroll to position [94, 0]
click at [115, 109] on div "**********" at bounding box center [111, 112] width 68 height 57
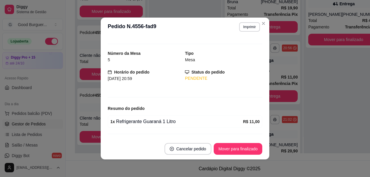
scroll to position [0, 0]
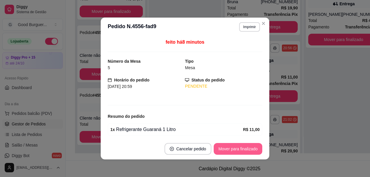
click at [234, 146] on button "Mover para finalizado" at bounding box center [237, 149] width 49 height 12
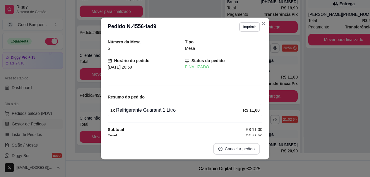
scroll to position [233, 0]
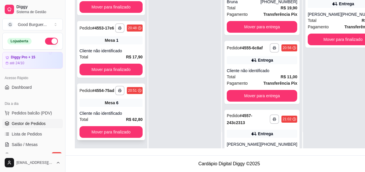
click at [123, 114] on div "**********" at bounding box center [111, 112] width 68 height 57
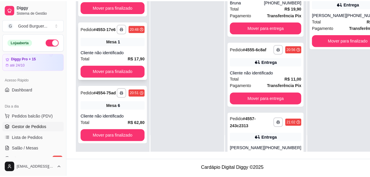
scroll to position [203, 0]
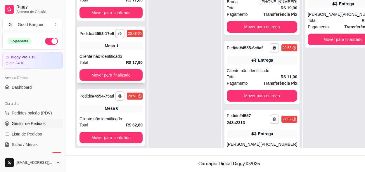
click at [124, 59] on div "Cliente não identificado" at bounding box center [111, 57] width 63 height 6
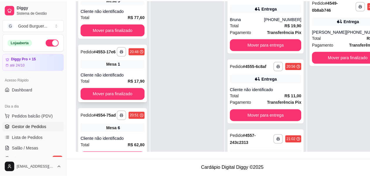
scroll to position [174, 0]
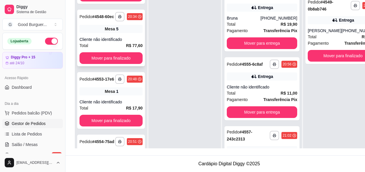
click at [117, 42] on div "Cliente não identificado" at bounding box center [111, 40] width 63 height 6
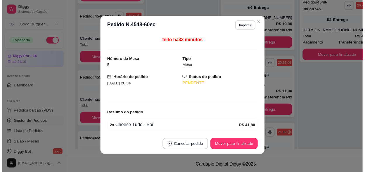
scroll to position [0, 0]
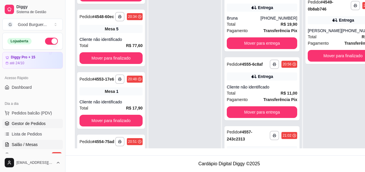
click at [28, 142] on link "Salão / Mesas" at bounding box center [32, 144] width 61 height 9
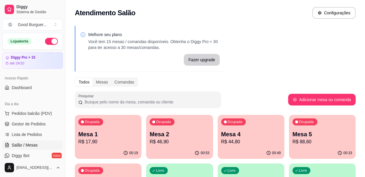
click at [300, 144] on p "R$ 88,60" at bounding box center [323, 141] width 60 height 7
click at [259, 144] on p "R$ 44,80" at bounding box center [251, 141] width 60 height 7
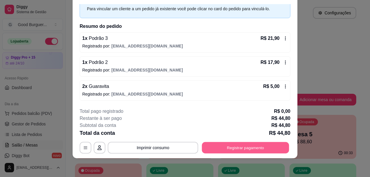
click at [254, 144] on button "Registrar pagamento" at bounding box center [245, 147] width 87 height 11
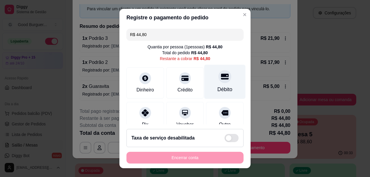
click at [218, 72] on div at bounding box center [224, 76] width 13 height 13
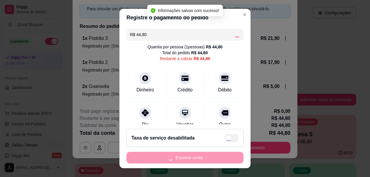
type input "R$ 0,00"
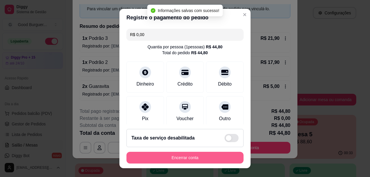
click at [209, 158] on button "Encerrar conta" at bounding box center [184, 157] width 117 height 12
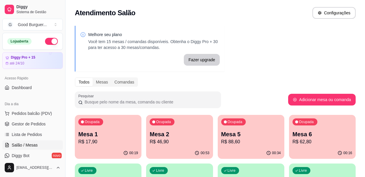
click at [191, 139] on p "R$ 46,90" at bounding box center [180, 141] width 60 height 7
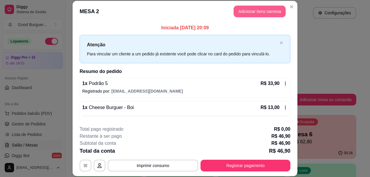
click at [264, 7] on button "Adicionar itens na mesa" at bounding box center [259, 12] width 52 height 12
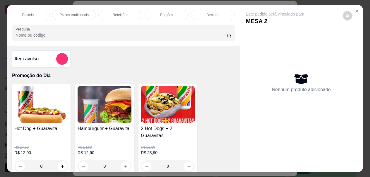
click at [210, 13] on p "Bebidas" at bounding box center [212, 15] width 13 height 5
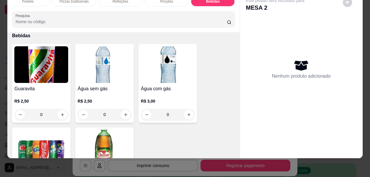
click at [49, 77] on img at bounding box center [41, 64] width 54 height 37
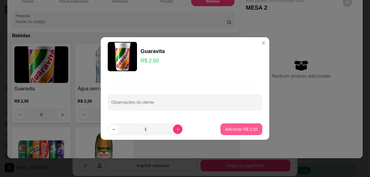
click at [246, 126] on p "Adicionar R$ 2,50" at bounding box center [241, 129] width 32 height 6
type input "1"
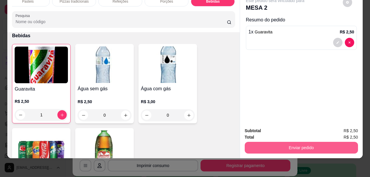
click at [282, 144] on button "Enviar pedido" at bounding box center [300, 148] width 113 height 12
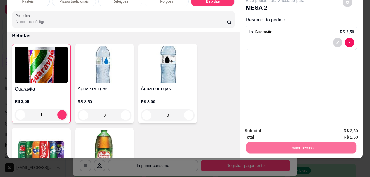
click at [343, 127] on button "Enviar pedido" at bounding box center [342, 128] width 33 height 11
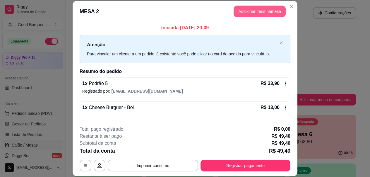
click at [261, 8] on button "Adicionar itens na mesa" at bounding box center [259, 12] width 52 height 12
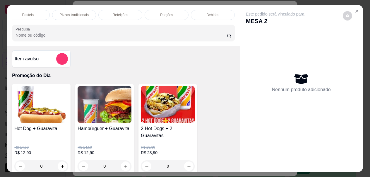
click at [219, 15] on div "Bebidas" at bounding box center [213, 15] width 44 height 10
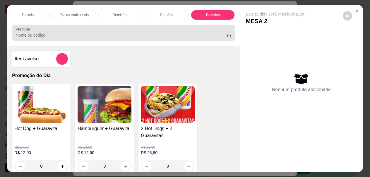
scroll to position [1957, 0]
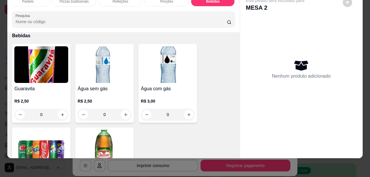
click at [63, 70] on img at bounding box center [41, 64] width 54 height 37
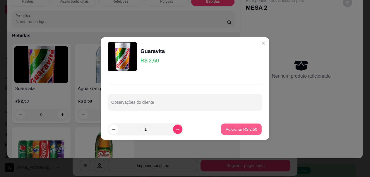
click at [242, 131] on p "Adicionar R$ 2,50" at bounding box center [241, 129] width 32 height 6
type input "1"
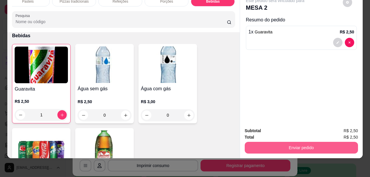
click at [280, 147] on button "Enviar pedido" at bounding box center [300, 148] width 113 height 12
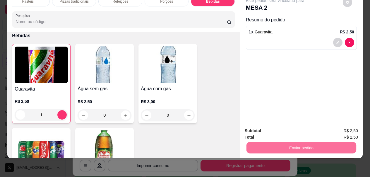
click at [344, 126] on button "Enviar pedido" at bounding box center [342, 128] width 32 height 11
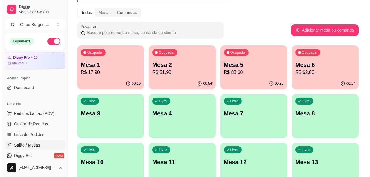
scroll to position [88, 0]
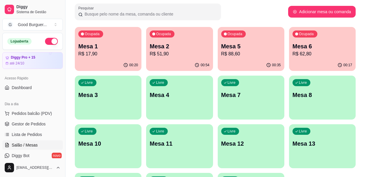
click at [183, 59] on div "00:54" at bounding box center [179, 64] width 67 height 11
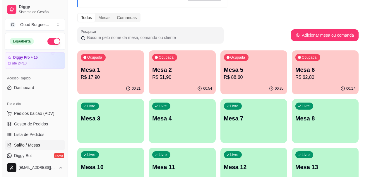
scroll to position [0, 0]
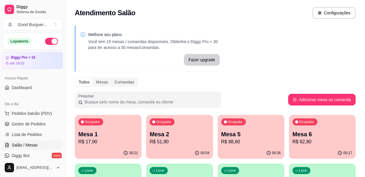
click at [259, 85] on div "Todos Mesas Comandas" at bounding box center [215, 81] width 281 height 9
click at [249, 144] on p "R$ 88,60" at bounding box center [251, 141] width 58 height 7
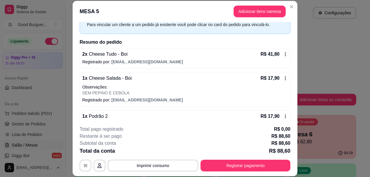
scroll to position [58, 0]
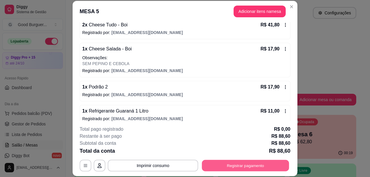
click at [253, 163] on button "Registrar pagamento" at bounding box center [245, 165] width 87 height 11
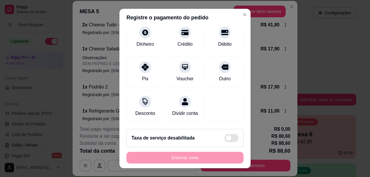
scroll to position [10, 0]
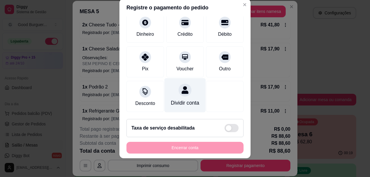
click at [176, 99] on div "Dividir conta" at bounding box center [185, 103] width 28 height 8
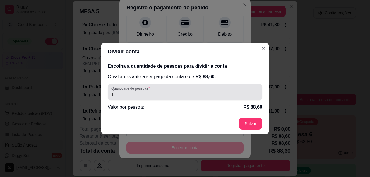
click at [145, 98] on div "Quantidade de pessoas 1" at bounding box center [185, 92] width 154 height 16
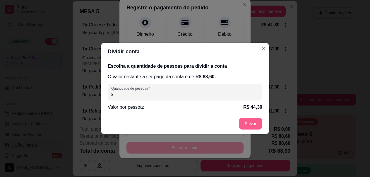
type input "2"
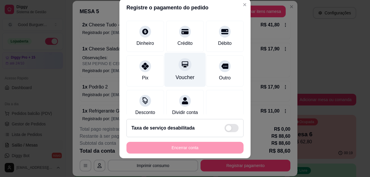
scroll to position [23, 0]
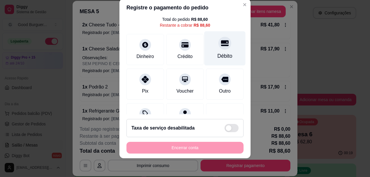
click at [221, 45] on icon at bounding box center [225, 43] width 8 height 6
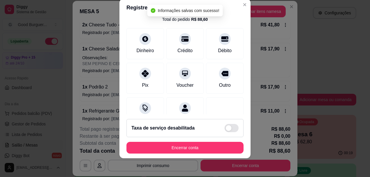
type input "R$ 0,00"
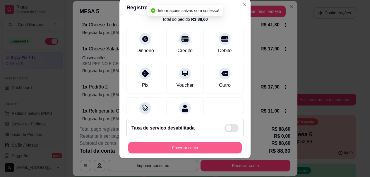
click at [203, 142] on button "Encerrar conta" at bounding box center [184, 147] width 113 height 11
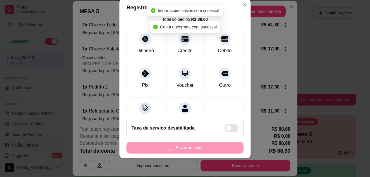
scroll to position [0, 0]
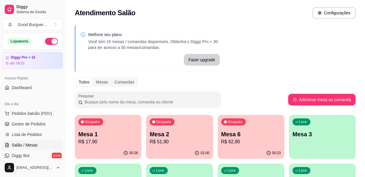
click at [204, 136] on p "Mesa 2" at bounding box center [180, 134] width 60 height 8
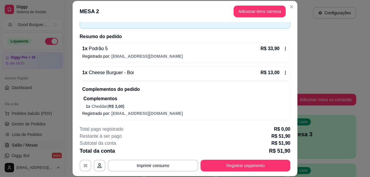
scroll to position [84, 0]
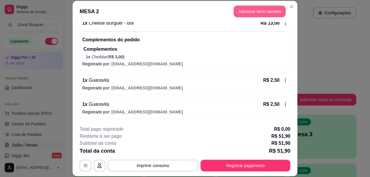
click at [254, 13] on button "Adicionar itens na mesa" at bounding box center [259, 12] width 52 height 12
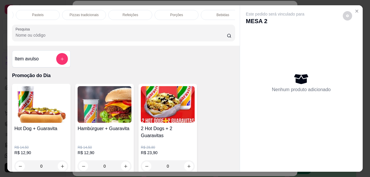
scroll to position [0, 283]
click at [219, 13] on div "Bebidas" at bounding box center [213, 15] width 44 height 10
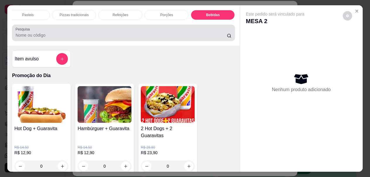
scroll to position [15, 0]
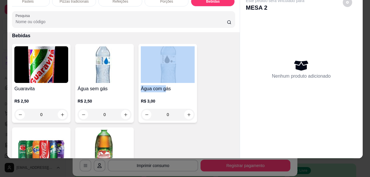
click at [165, 84] on div "Água com gás R$ 3,00 0" at bounding box center [167, 83] width 58 height 79
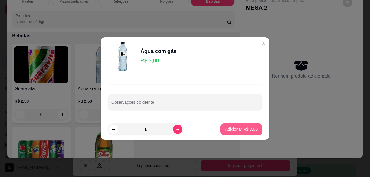
click at [230, 132] on button "Adicionar R$ 3,00" at bounding box center [241, 129] width 42 height 12
type input "1"
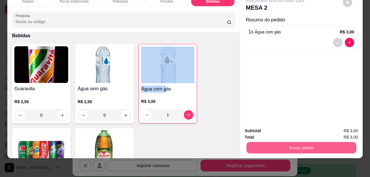
click at [286, 144] on button "Enviar pedido" at bounding box center [301, 147] width 110 height 11
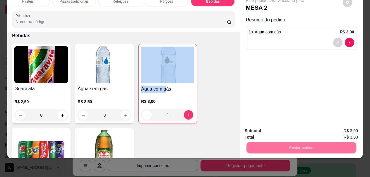
click at [348, 128] on button "Enviar pedido" at bounding box center [342, 128] width 32 height 11
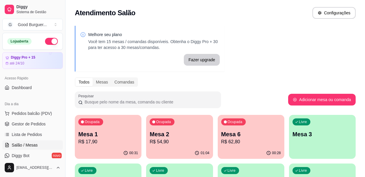
click at [254, 132] on p "Mesa 6" at bounding box center [251, 134] width 60 height 8
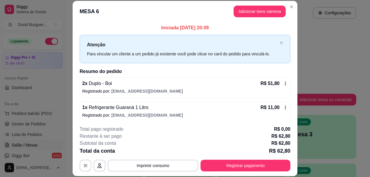
scroll to position [3, 0]
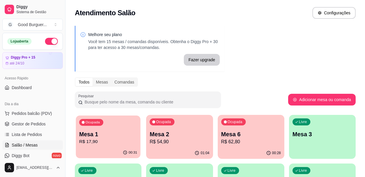
click at [125, 133] on p "Mesa 1" at bounding box center [108, 134] width 58 height 8
click at [332, 143] on div "Livre Mesa 3" at bounding box center [322, 133] width 67 height 37
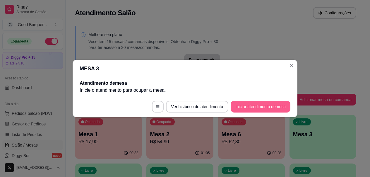
click at [261, 107] on button "Iniciar atendimento de mesa" at bounding box center [260, 107] width 60 height 12
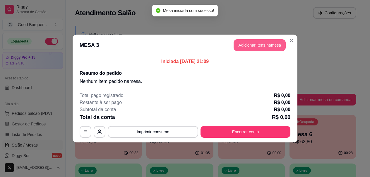
click at [258, 46] on button "Adicionar itens na mesa" at bounding box center [259, 45] width 52 height 12
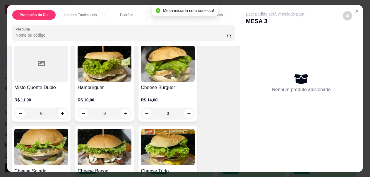
scroll to position [409, 0]
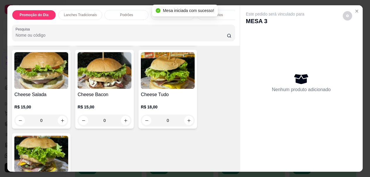
click at [165, 98] on h4 "Cheese Tudo" at bounding box center [168, 94] width 54 height 7
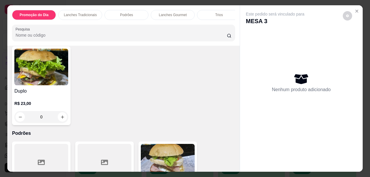
scroll to position [497, 0]
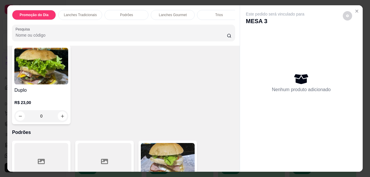
click at [39, 90] on h4 "Duplo" at bounding box center [41, 90] width 54 height 7
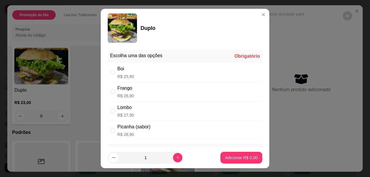
drag, startPoint x: 132, startPoint y: 73, endPoint x: 125, endPoint y: 72, distance: 7.2
click at [130, 74] on div "Boi R$ 25,90" at bounding box center [185, 72] width 154 height 19
radio input "true"
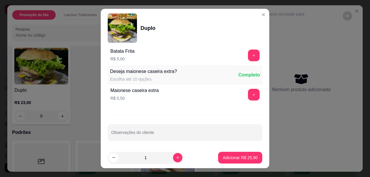
scroll to position [505, 0]
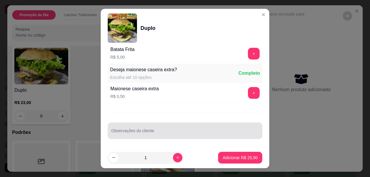
click at [172, 130] on div at bounding box center [184, 131] width 147 height 12
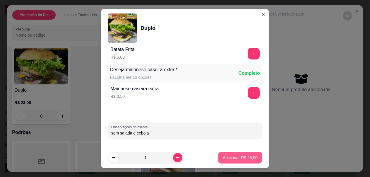
type input "sem salada e cebola"
click at [223, 156] on p "Adicionar R$ 25,90" at bounding box center [240, 157] width 34 height 6
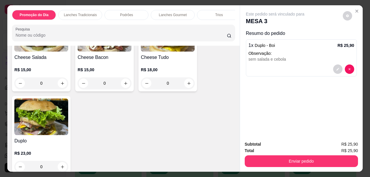
scroll to position [409, 0]
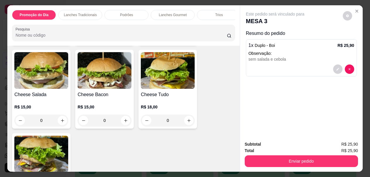
click at [169, 103] on div "R$ 18,00 0" at bounding box center [168, 112] width 54 height 28
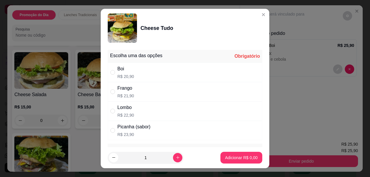
click at [138, 75] on div "Boi R$ 20,90" at bounding box center [185, 72] width 154 height 19
radio input "true"
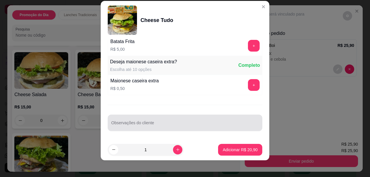
scroll to position [10, 0]
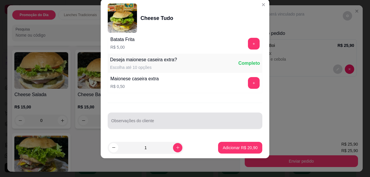
click at [149, 120] on input "Observações do cliente" at bounding box center [184, 123] width 147 height 6
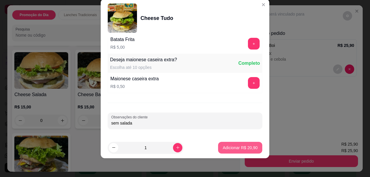
type input "sem salada"
click at [233, 146] on p "Adicionar R$ 20,90" at bounding box center [239, 147] width 35 height 6
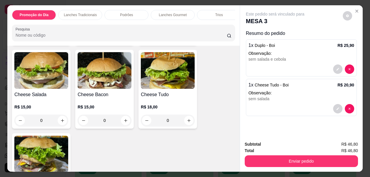
drag, startPoint x: 227, startPoint y: 15, endPoint x: 229, endPoint y: 19, distance: 4.2
click at [229, 19] on div "Promoção do Dia Lanches Tradicionais Podrões Lanches Gourmet Trios Hot Dogs Pas…" at bounding box center [123, 15] width 222 height 10
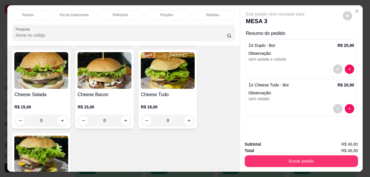
click at [217, 13] on div "Bebidas" at bounding box center [213, 15] width 44 height 10
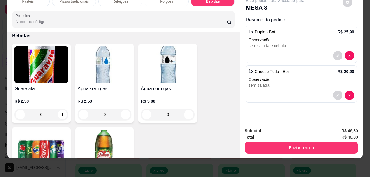
click at [38, 70] on img at bounding box center [41, 64] width 54 height 37
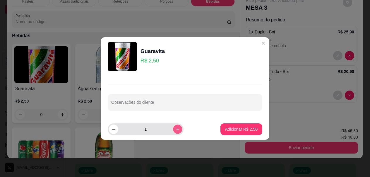
click at [175, 127] on button "increase-product-quantity" at bounding box center [177, 128] width 9 height 9
type input "2"
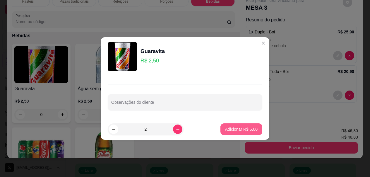
click at [246, 127] on p "Adicionar R$ 5,00" at bounding box center [241, 129] width 32 height 6
type input "2"
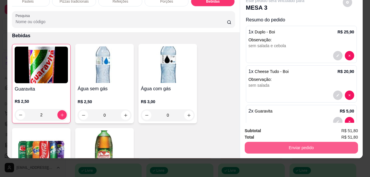
click at [279, 142] on button "Enviar pedido" at bounding box center [300, 148] width 113 height 12
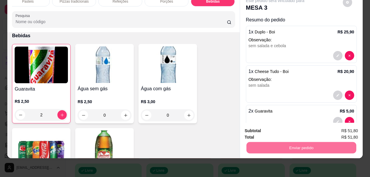
click at [349, 126] on button "Enviar pedido" at bounding box center [342, 128] width 32 height 11
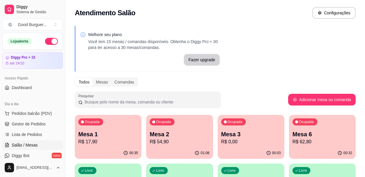
click at [102, 135] on p "Mesa 1" at bounding box center [108, 134] width 60 height 8
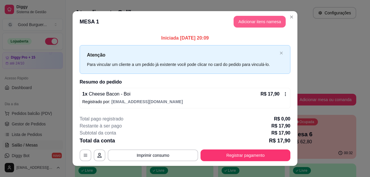
click at [273, 19] on button "Adicionar itens na mesa" at bounding box center [259, 22] width 52 height 12
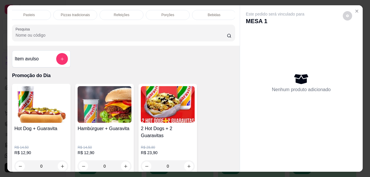
scroll to position [0, 283]
click at [212, 13] on p "Bebidas" at bounding box center [212, 15] width 13 height 5
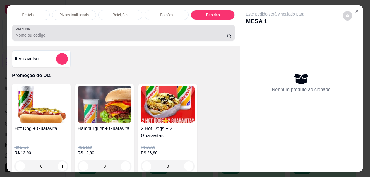
scroll to position [15, 0]
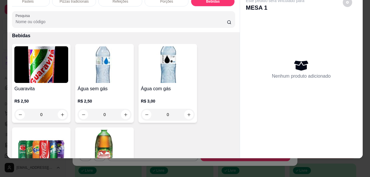
click at [67, 75] on div "Guaravita R$ 2,50 0" at bounding box center [41, 83] width 58 height 79
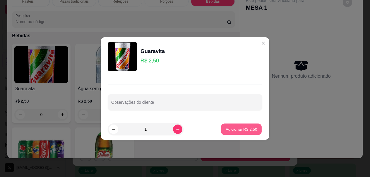
click at [235, 127] on p "Adicionar R$ 2,50" at bounding box center [241, 129] width 32 height 6
type input "1"
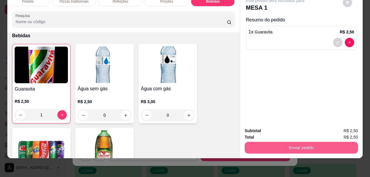
click at [342, 142] on button "Enviar pedido" at bounding box center [300, 148] width 113 height 12
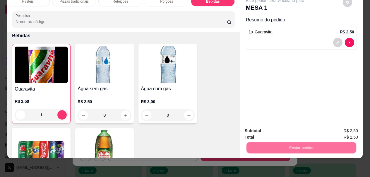
click at [347, 130] on button "Enviar pedido" at bounding box center [342, 128] width 33 height 11
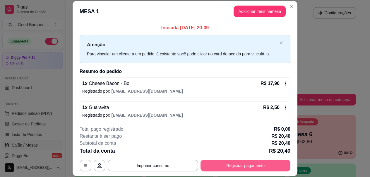
click at [265, 165] on button "Registrar pagamento" at bounding box center [245, 165] width 90 height 12
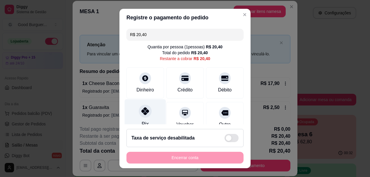
click at [141, 111] on icon at bounding box center [145, 111] width 8 height 8
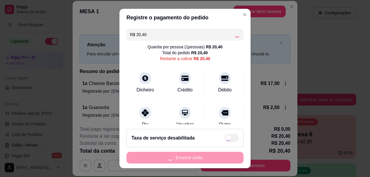
type input "R$ 0,00"
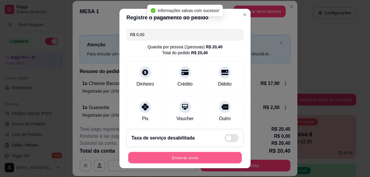
click at [199, 153] on button "Encerrar conta" at bounding box center [184, 156] width 113 height 11
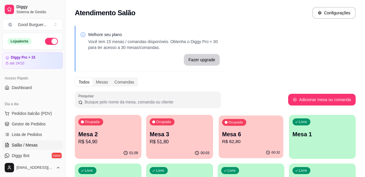
click at [249, 134] on p "Mesa 6" at bounding box center [251, 134] width 58 height 8
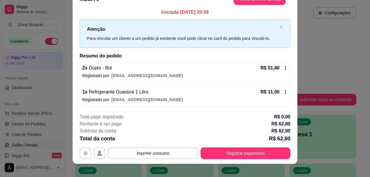
scroll to position [18, 0]
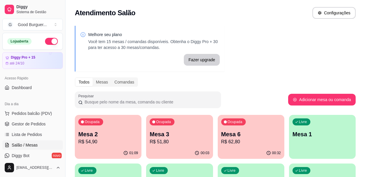
click at [178, 133] on p "Mesa 3" at bounding box center [180, 134] width 60 height 8
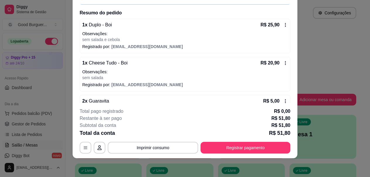
scroll to position [26, 0]
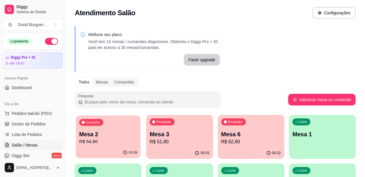
click at [106, 132] on p "Mesa 2" at bounding box center [108, 134] width 58 height 8
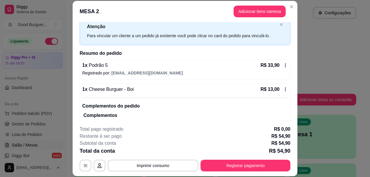
scroll to position [0, 0]
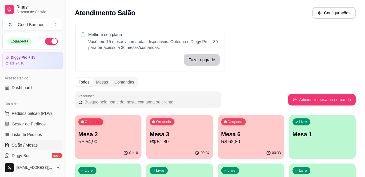
click at [252, 133] on p "Mesa 6" at bounding box center [251, 134] width 60 height 8
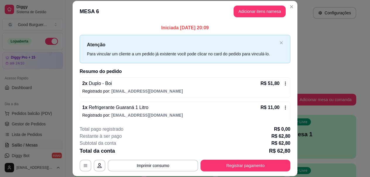
scroll to position [3, 0]
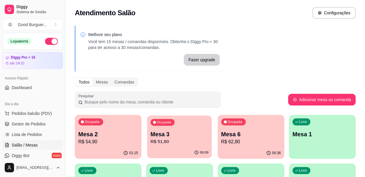
click at [188, 134] on p "Mesa 3" at bounding box center [180, 134] width 58 height 8
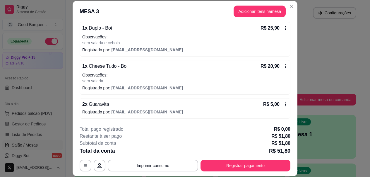
scroll to position [18, 0]
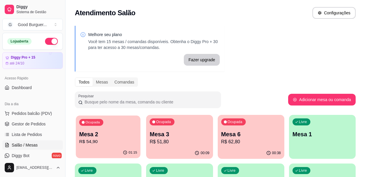
click at [103, 137] on p "Mesa 2" at bounding box center [108, 134] width 58 height 8
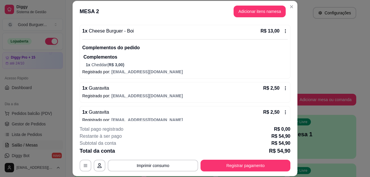
scroll to position [108, 0]
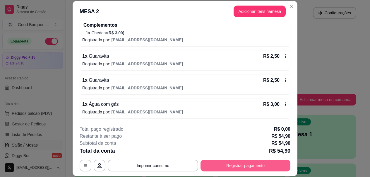
click at [239, 164] on button "Registrar pagamento" at bounding box center [245, 165] width 90 height 12
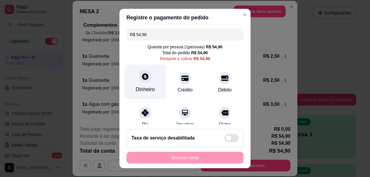
click at [142, 75] on icon at bounding box center [145, 76] width 6 height 6
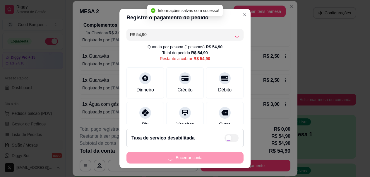
type input "R$ 0,00"
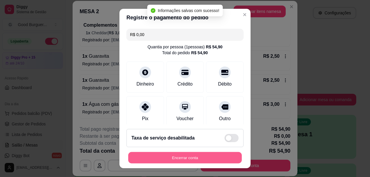
click at [194, 156] on button "Encerrar conta" at bounding box center [184, 156] width 113 height 11
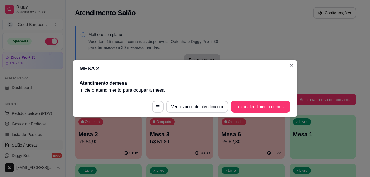
scroll to position [0, 0]
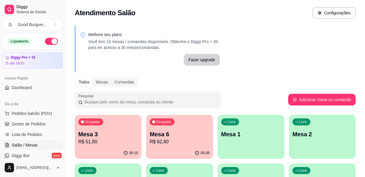
click at [185, 139] on p "R$ 62,80" at bounding box center [180, 141] width 60 height 7
click at [33, 121] on span "Gestor de Pedidos" at bounding box center [29, 124] width 34 height 6
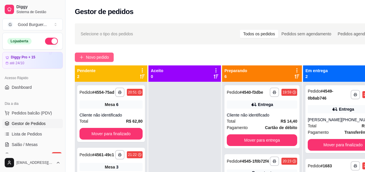
click at [106, 58] on span "Novo pedido" at bounding box center [97, 57] width 23 height 6
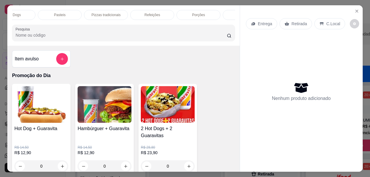
scroll to position [0, 246]
click at [12, 13] on p "Hot Dogs" at bounding box center [19, 15] width 15 height 5
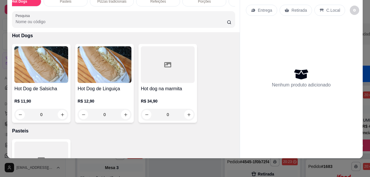
click at [104, 78] on img at bounding box center [104, 64] width 54 height 37
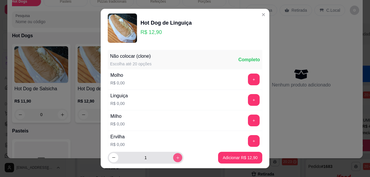
click at [175, 158] on icon "increase-product-quantity" at bounding box center [177, 157] width 4 height 4
type input "2"
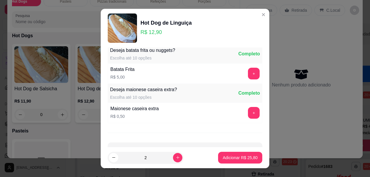
scroll to position [575, 0]
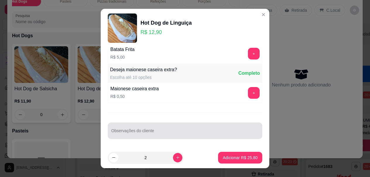
click at [142, 131] on input "Observações do cliente" at bounding box center [184, 133] width 147 height 6
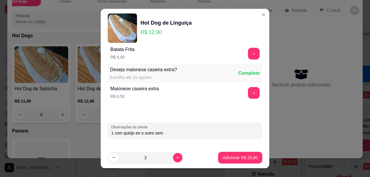
click at [137, 134] on input "1 com queijo ee o outro sem" at bounding box center [184, 133] width 147 height 6
type input "1 com queijo e o outro sem"
click at [225, 154] on p "Adicionar R$ 25,80" at bounding box center [239, 157] width 35 height 6
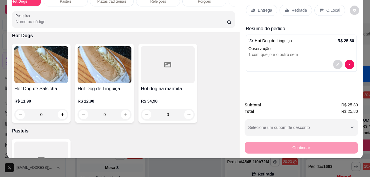
click at [270, 6] on div "Entrega" at bounding box center [261, 10] width 31 height 11
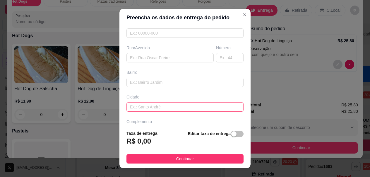
scroll to position [88, 0]
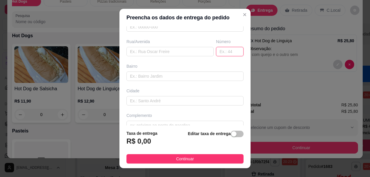
click at [217, 48] on input "text" at bounding box center [229, 51] width 27 height 9
type input "25"
click at [165, 50] on input "text" at bounding box center [169, 51] width 87 height 9
type input "0"
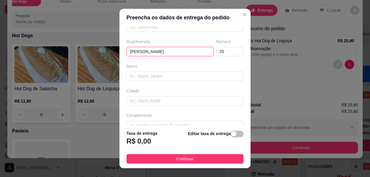
click at [174, 50] on input "[PERSON_NAME]" at bounding box center [169, 51] width 87 height 9
click at [142, 52] on input "[PERSON_NAME]" at bounding box center [169, 51] width 87 height 9
type input "[PERSON_NAME]"
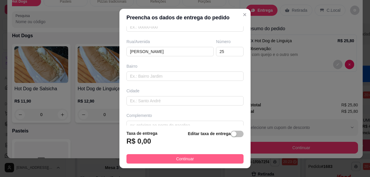
click at [182, 159] on span "Continuar" at bounding box center [185, 158] width 18 height 6
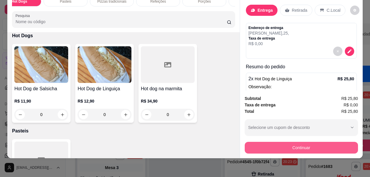
click at [256, 142] on button "Continuar" at bounding box center [300, 148] width 113 height 12
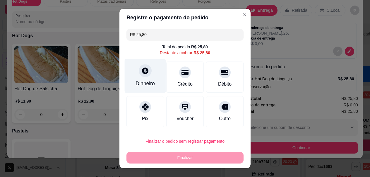
click at [142, 73] on icon at bounding box center [145, 71] width 6 height 6
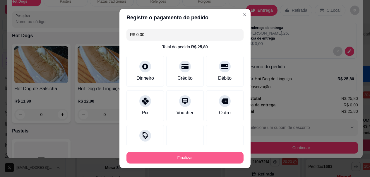
click at [197, 157] on button "Finalizar" at bounding box center [184, 157] width 117 height 12
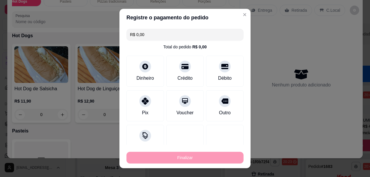
type input "-R$ 25,80"
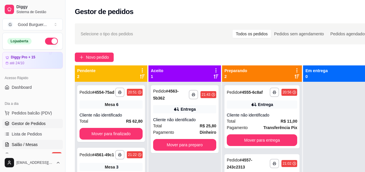
click at [16, 145] on span "Salão / Mesas" at bounding box center [25, 145] width 26 height 6
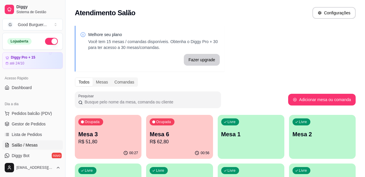
click at [169, 140] on p "R$ 62,80" at bounding box center [180, 141] width 60 height 7
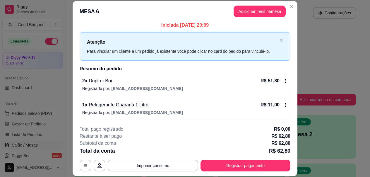
scroll to position [3, 0]
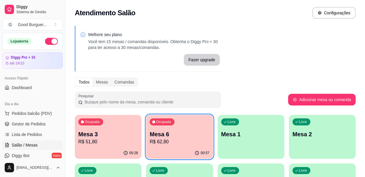
click at [168, 145] on div "Ocupada Mesa 6 R$ 62,80" at bounding box center [179, 131] width 67 height 32
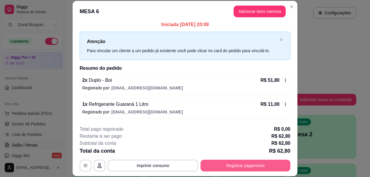
click at [237, 166] on button "Registrar pagamento" at bounding box center [245, 165] width 90 height 12
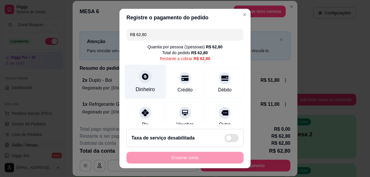
click at [133, 80] on div "Dinheiro" at bounding box center [145, 82] width 41 height 34
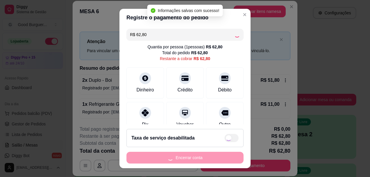
type input "R$ 0,00"
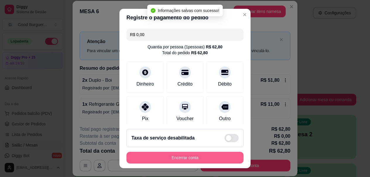
click at [215, 156] on button "Encerrar conta" at bounding box center [184, 157] width 117 height 12
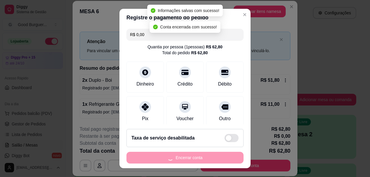
scroll to position [0, 0]
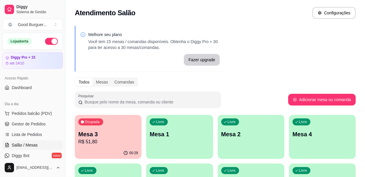
click at [121, 140] on p "R$ 51,80" at bounding box center [108, 141] width 60 height 7
click at [31, 123] on span "Gestor de Pedidos" at bounding box center [29, 124] width 34 height 6
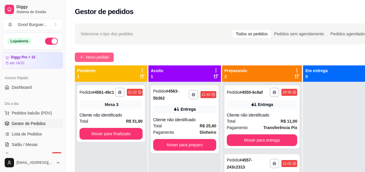
click at [91, 57] on span "Novo pedido" at bounding box center [97, 57] width 23 height 6
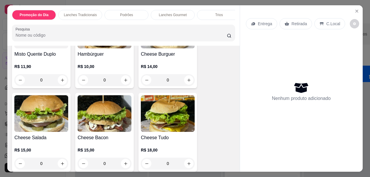
scroll to position [409, 0]
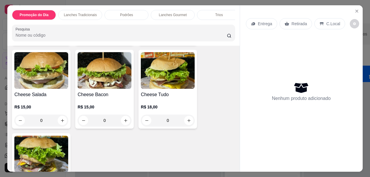
click at [158, 104] on div "R$ 18,00 0" at bounding box center [168, 112] width 54 height 28
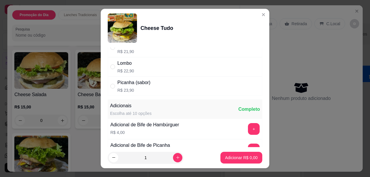
scroll to position [58, 0]
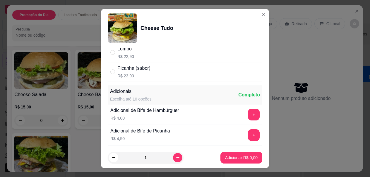
click at [127, 54] on p "R$ 22,90" at bounding box center [125, 57] width 17 height 6
radio input "true"
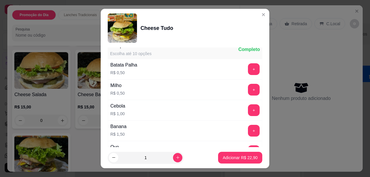
scroll to position [205, 0]
click at [248, 69] on button "+" at bounding box center [254, 69] width 12 height 12
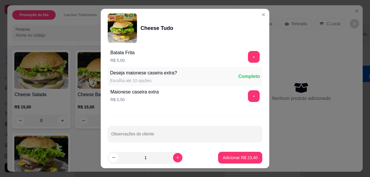
scroll to position [505, 0]
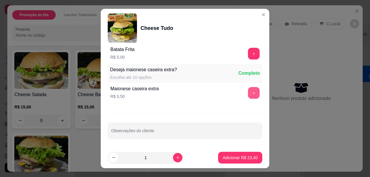
click at [248, 94] on button "+" at bounding box center [254, 93] width 12 height 12
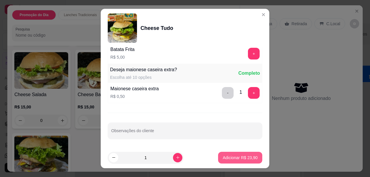
click at [234, 159] on p "Adicionar R$ 23,90" at bounding box center [239, 157] width 35 height 6
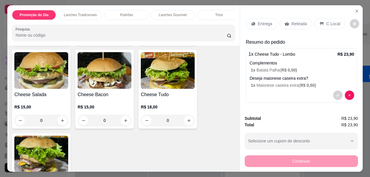
click at [265, 21] on p "Entrega" at bounding box center [265, 24] width 14 height 6
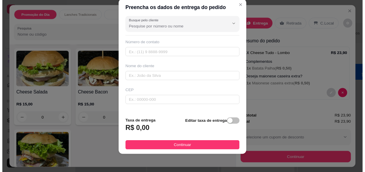
scroll to position [0, 0]
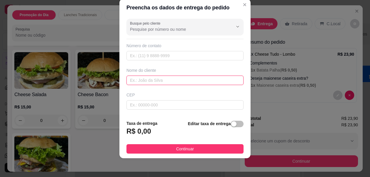
click at [179, 76] on input "text" at bounding box center [184, 79] width 117 height 9
type input "4"
type input "dem"
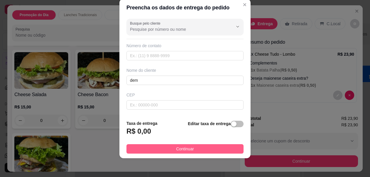
click at [194, 149] on button "Continuar" at bounding box center [184, 148] width 117 height 9
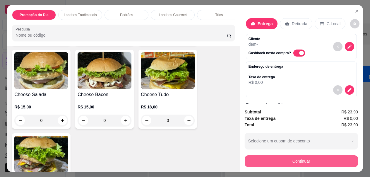
click at [277, 159] on button "Continuar" at bounding box center [300, 161] width 113 height 12
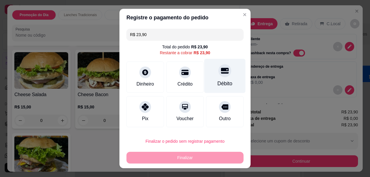
click at [221, 73] on icon at bounding box center [225, 71] width 8 height 6
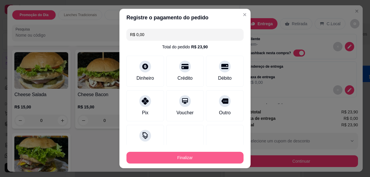
click at [199, 156] on button "Finalizar" at bounding box center [184, 157] width 117 height 12
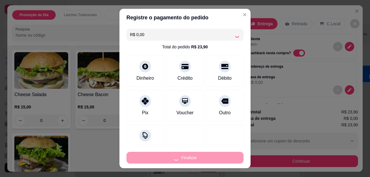
type input "-R$ 23,90"
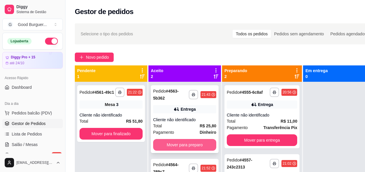
click at [195, 146] on button "Mover para preparo" at bounding box center [184, 145] width 63 height 12
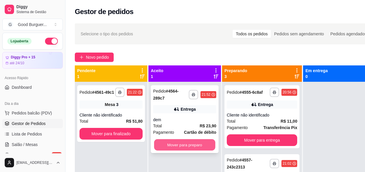
click at [195, 143] on button "Mover para preparo" at bounding box center [184, 144] width 61 height 11
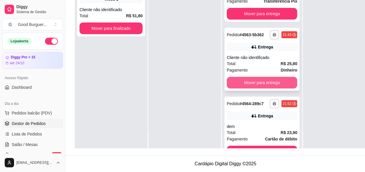
scroll to position [36, 0]
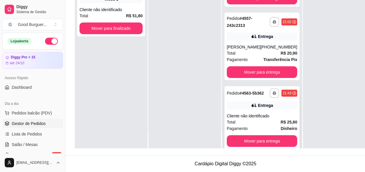
click at [270, 115] on div "**********" at bounding box center [262, 117] width 75 height 63
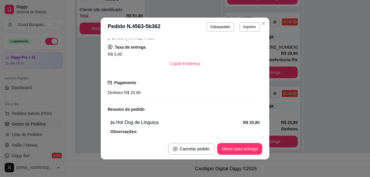
scroll to position [88, 0]
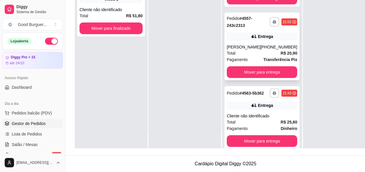
click at [281, 56] on strong "R$ 20,90" at bounding box center [289, 53] width 17 height 5
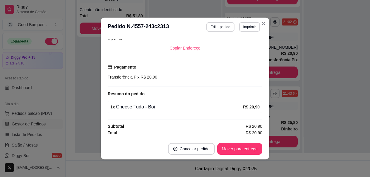
scroll to position [1, 0]
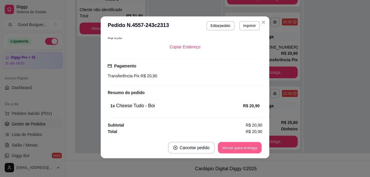
click at [237, 148] on button "Mover para entrega" at bounding box center [240, 147] width 44 height 11
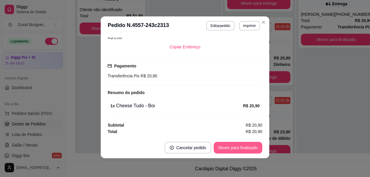
click at [251, 146] on button "Mover para finalizado" at bounding box center [237, 148] width 49 height 12
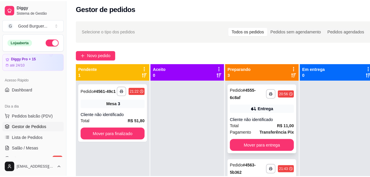
scroll to position [1, 0]
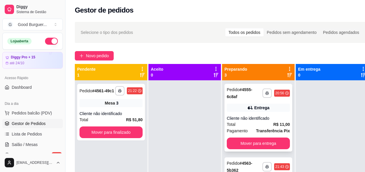
click at [280, 125] on strong "R$ 11,00" at bounding box center [281, 124] width 17 height 5
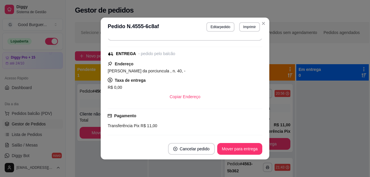
scroll to position [115, 0]
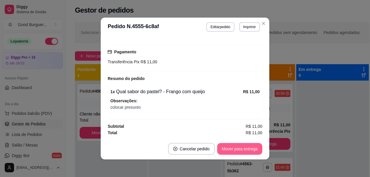
click at [246, 150] on button "Mover para entrega" at bounding box center [239, 149] width 45 height 12
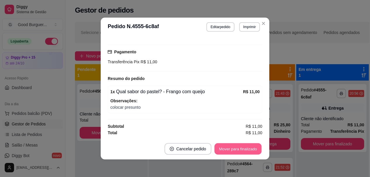
click at [252, 148] on button "Mover para finalizado" at bounding box center [237, 148] width 47 height 11
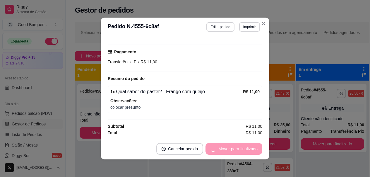
scroll to position [90, 0]
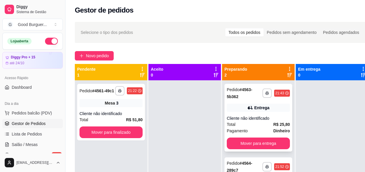
click at [279, 126] on strong "R$ 25,80" at bounding box center [281, 124] width 17 height 5
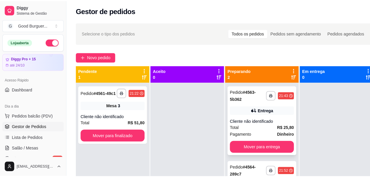
scroll to position [16, 0]
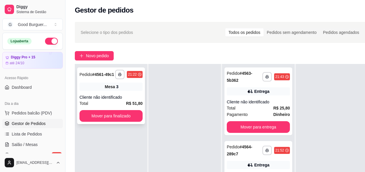
click at [130, 101] on strong "R$ 51,80" at bounding box center [134, 103] width 17 height 5
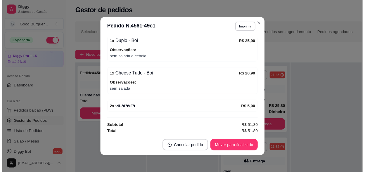
scroll to position [88, 0]
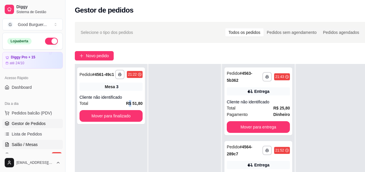
click at [31, 144] on span "Salão / Mesas" at bounding box center [25, 145] width 26 height 6
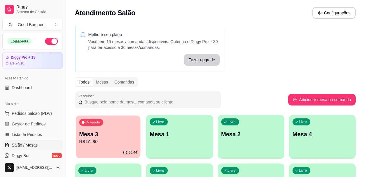
click at [110, 128] on div "Ocupada Mesa 3 R$ 51,80" at bounding box center [108, 131] width 65 height 32
click at [123, 140] on p "R$ 51,80" at bounding box center [108, 141] width 60 height 7
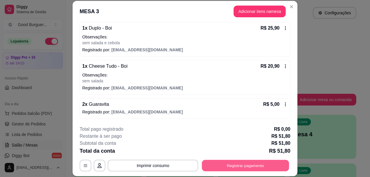
click at [244, 166] on button "Registrar pagamento" at bounding box center [245, 165] width 87 height 11
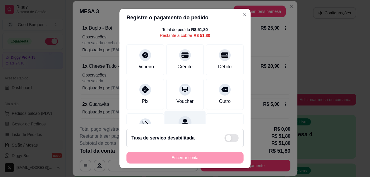
scroll to position [53, 0]
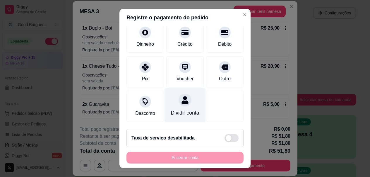
click at [181, 96] on icon at bounding box center [184, 100] width 7 height 8
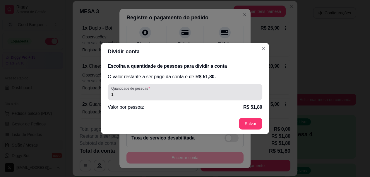
click at [230, 95] on input "1" at bounding box center [184, 94] width 147 height 6
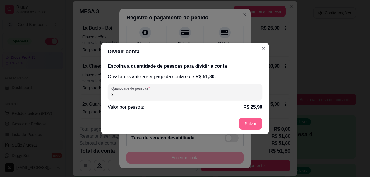
type input "2"
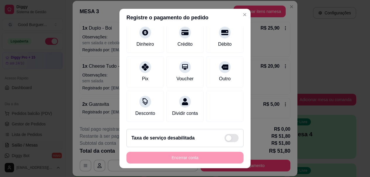
click at [207, 161] on div "Encerrar conta" at bounding box center [184, 157] width 117 height 12
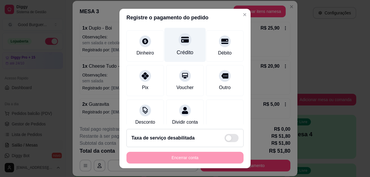
scroll to position [23, 0]
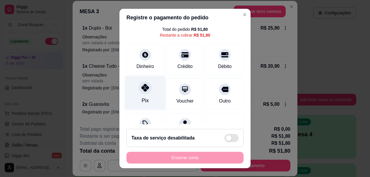
click at [144, 94] on div "Pix" at bounding box center [145, 93] width 41 height 34
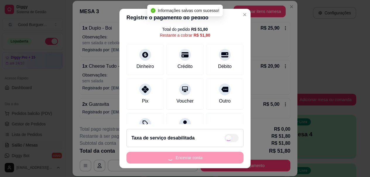
type input "R$ 0,00"
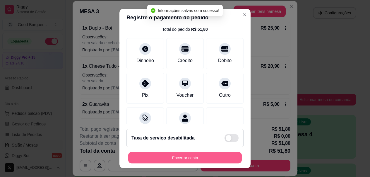
click at [202, 152] on button "Encerrar conta" at bounding box center [184, 156] width 113 height 11
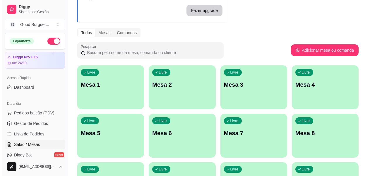
scroll to position [58, 0]
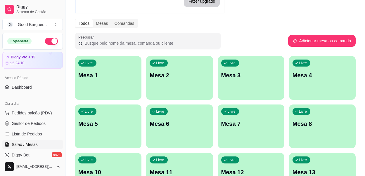
click at [83, 89] on div "Livre Mesa 1" at bounding box center [108, 74] width 67 height 37
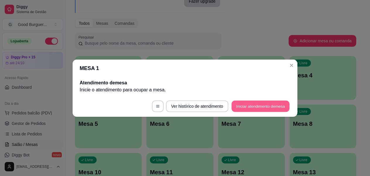
click at [282, 103] on button "Iniciar atendimento de mesa" at bounding box center [260, 106] width 58 height 11
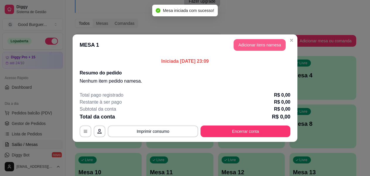
click at [271, 44] on button "Adicionar itens na mesa" at bounding box center [259, 45] width 52 height 12
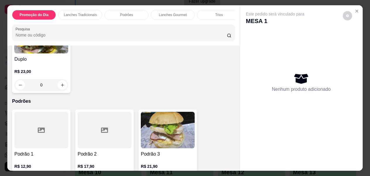
scroll to position [614, 0]
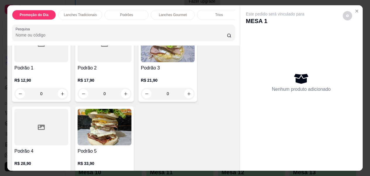
click at [57, 66] on div "Podrão 1 R$ 12,90 0" at bounding box center [41, 62] width 58 height 79
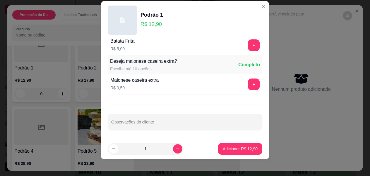
scroll to position [10, 0]
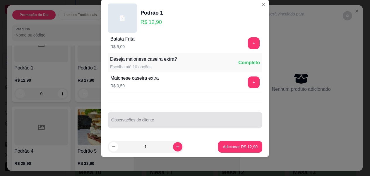
click at [159, 123] on input "Observações do cliente" at bounding box center [184, 123] width 147 height 6
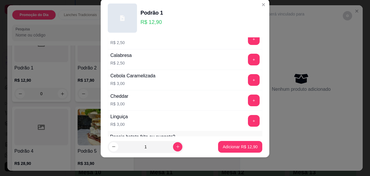
scroll to position [324, 0]
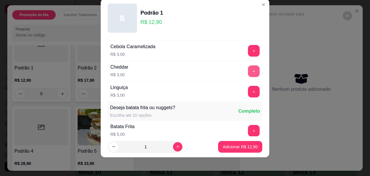
type input "sem batata"
click at [248, 70] on button "+" at bounding box center [253, 71] width 11 height 11
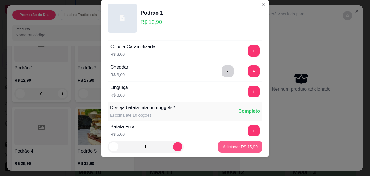
click at [241, 147] on p "Adicionar R$ 15,90" at bounding box center [239, 147] width 35 height 6
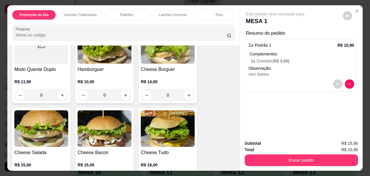
scroll to position [439, 0]
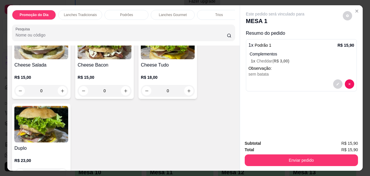
click at [180, 69] on h4 "Cheese Tudo" at bounding box center [168, 65] width 54 height 7
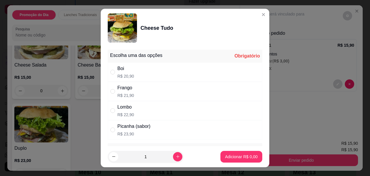
click at [138, 73] on div "Boi R$ 20,90" at bounding box center [185, 72] width 154 height 19
radio input "true"
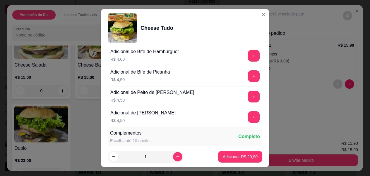
scroll to position [88, 0]
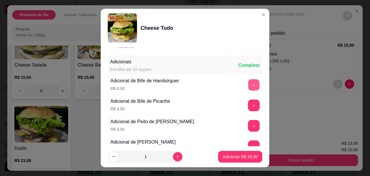
click at [248, 86] on button "+" at bounding box center [253, 85] width 11 height 11
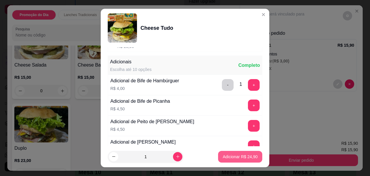
click at [222, 157] on p "Adicionar R$ 24,90" at bounding box center [239, 157] width 35 height 6
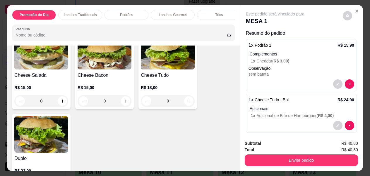
scroll to position [439, 0]
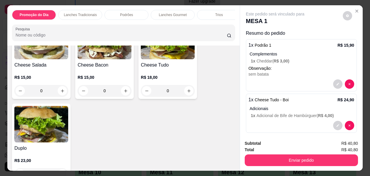
click at [105, 74] on div "R$ 15,00 0" at bounding box center [104, 83] width 54 height 28
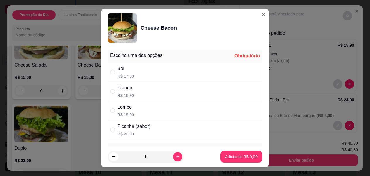
click at [139, 72] on div "Boi R$ 17,90" at bounding box center [185, 72] width 154 height 19
radio input "true"
click at [232, 154] on button "Adicionar R$ 17,90" at bounding box center [239, 156] width 43 height 11
type input "1"
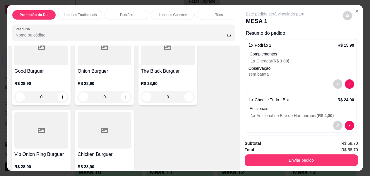
scroll to position [789, 0]
click at [99, 75] on h4 "Onion Burguer" at bounding box center [104, 71] width 54 height 7
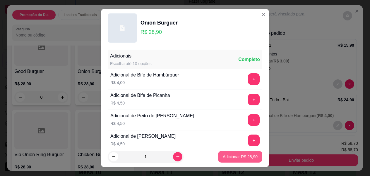
click at [230, 155] on p "Adicionar R$ 28,90" at bounding box center [239, 157] width 35 height 6
type input "1"
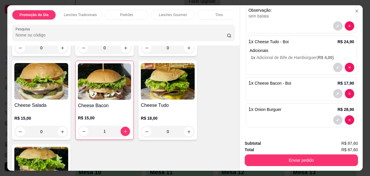
scroll to position [380, 0]
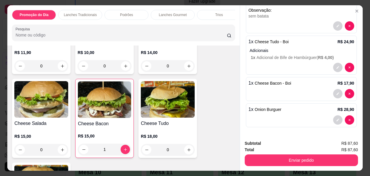
click at [127, 153] on div "1" at bounding box center [104, 150] width 53 height 12
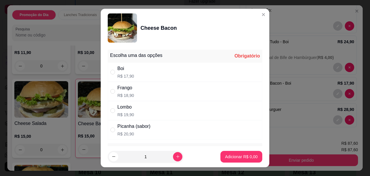
click at [125, 75] on p "R$ 17,90" at bounding box center [125, 76] width 17 height 6
radio input "true"
click at [224, 155] on p "Adicionar R$ 17,90" at bounding box center [239, 157] width 35 height 6
type input "2"
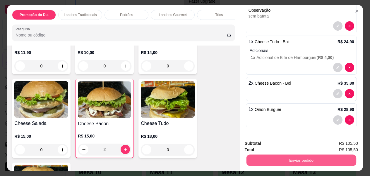
click at [287, 155] on button "Enviar pedido" at bounding box center [301, 160] width 110 height 11
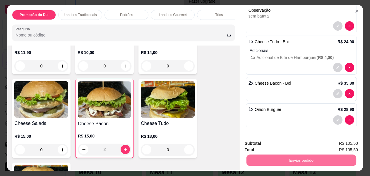
click at [346, 146] on button "Enviar pedido" at bounding box center [342, 143] width 32 height 11
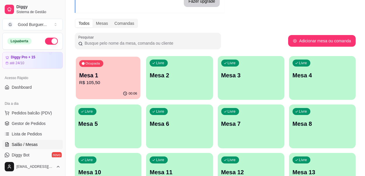
click at [112, 80] on p "R$ 105,50" at bounding box center [108, 83] width 58 height 7
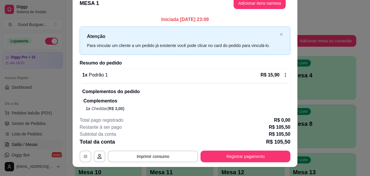
scroll to position [0, 0]
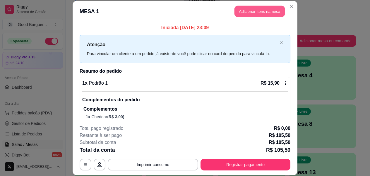
click at [260, 13] on button "Adicionar itens na mesa" at bounding box center [259, 11] width 50 height 11
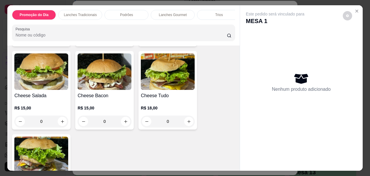
scroll to position [409, 0]
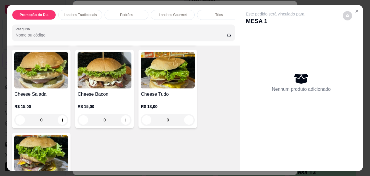
click at [178, 95] on h4 "Cheese Tudo" at bounding box center [168, 94] width 54 height 7
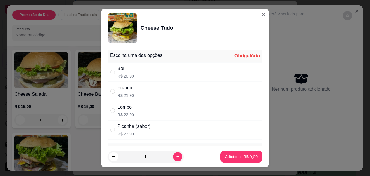
click at [148, 71] on div "Boi R$ 20,90" at bounding box center [185, 72] width 154 height 19
radio input "true"
click at [233, 158] on p "Adicionar R$ 20,90" at bounding box center [240, 157] width 34 height 6
type input "1"
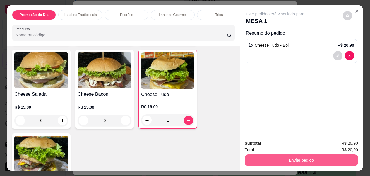
click at [315, 156] on button "Enviar pedido" at bounding box center [300, 161] width 113 height 12
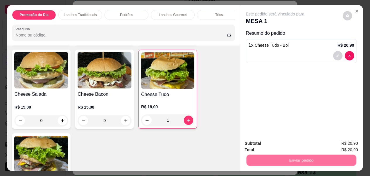
click at [339, 140] on button "Enviar pedido" at bounding box center [342, 143] width 33 height 11
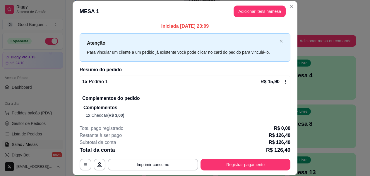
scroll to position [0, 0]
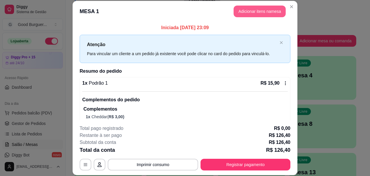
click at [274, 14] on button "Adicionar itens na mesa" at bounding box center [259, 12] width 52 height 12
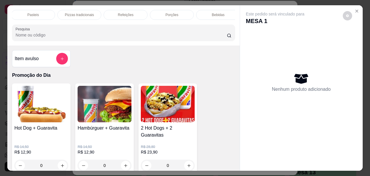
scroll to position [0, 283]
click at [224, 12] on div "Bebidas" at bounding box center [213, 15] width 44 height 10
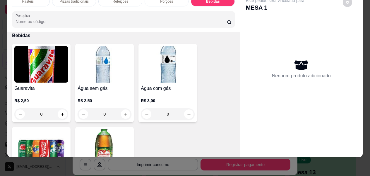
click at [111, 132] on img at bounding box center [104, 148] width 54 height 37
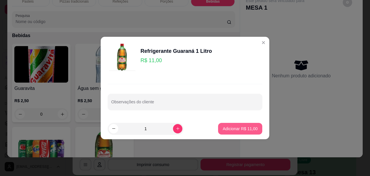
click at [241, 129] on p "Adicionar R$ 11,00" at bounding box center [239, 129] width 35 height 6
type input "1"
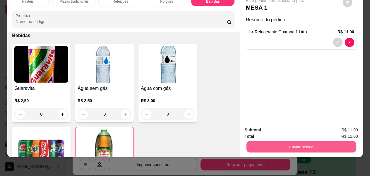
click at [300, 142] on button "Enviar pedido" at bounding box center [301, 147] width 110 height 11
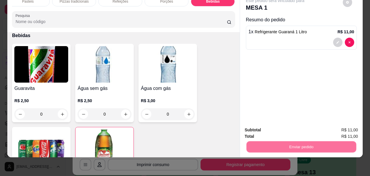
click at [338, 128] on button "Enviar pedido" at bounding box center [342, 128] width 32 height 11
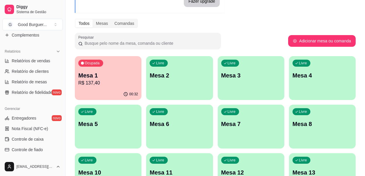
scroll to position [175, 0]
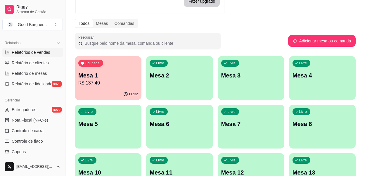
click at [33, 51] on span "Relatórios de vendas" at bounding box center [31, 52] width 39 height 6
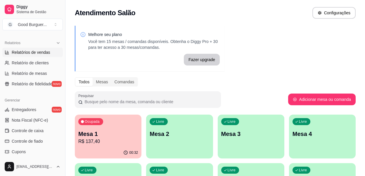
select select "ALL"
select select "0"
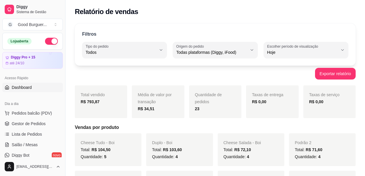
click at [34, 88] on link "Dashboard" at bounding box center [32, 87] width 61 height 9
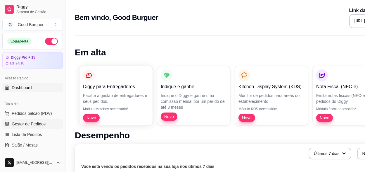
click at [28, 125] on span "Gestor de Pedidos" at bounding box center [29, 124] width 34 height 6
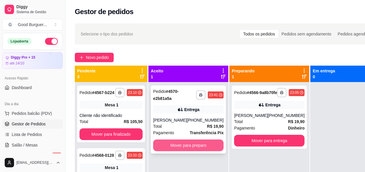
click at [186, 151] on button "Mover para preparo" at bounding box center [188, 145] width 70 height 12
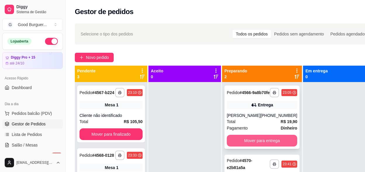
click at [268, 146] on button "Mover para entrega" at bounding box center [262, 140] width 70 height 12
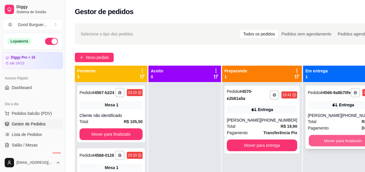
click at [327, 146] on button "Mover para finalizado" at bounding box center [343, 140] width 68 height 11
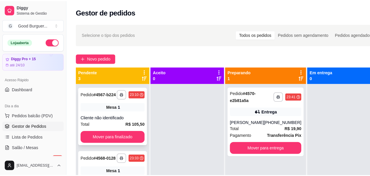
scroll to position [29, 0]
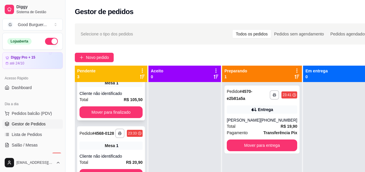
click at [108, 90] on div "Cliente não identificado" at bounding box center [111, 93] width 63 height 6
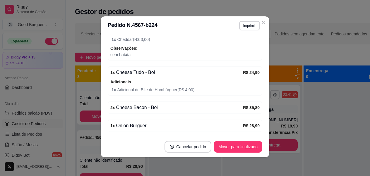
scroll to position [127, 0]
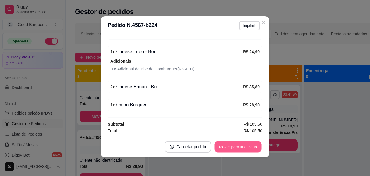
click at [237, 150] on button "Mover para finalizado" at bounding box center [237, 146] width 47 height 11
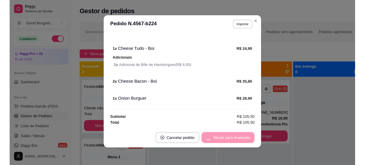
scroll to position [107, 0]
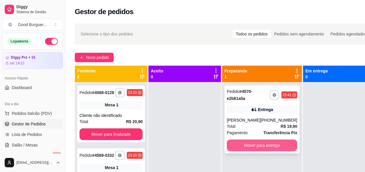
click at [268, 151] on button "Mover para entrega" at bounding box center [262, 145] width 70 height 12
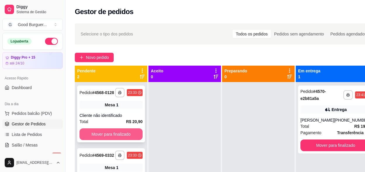
click at [120, 134] on button "Mover para finalizado" at bounding box center [111, 134] width 63 height 12
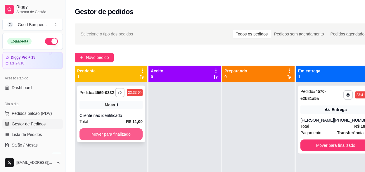
click at [122, 133] on button "Mover para finalizado" at bounding box center [111, 134] width 63 height 12
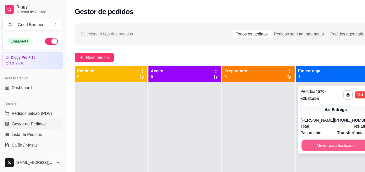
click at [323, 151] on button "Mover para finalizado" at bounding box center [336, 144] width 68 height 11
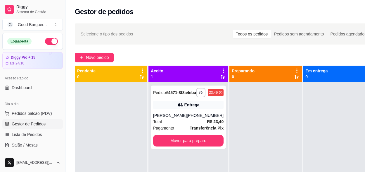
click at [50, 40] on button "button" at bounding box center [51, 41] width 13 height 7
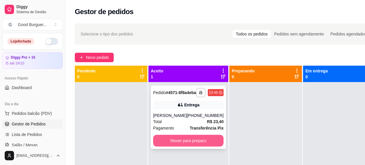
click at [174, 141] on button "Mover para preparo" at bounding box center [188, 140] width 70 height 12
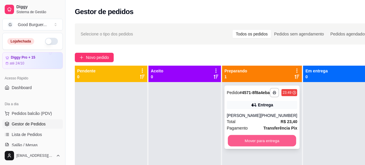
click at [263, 146] on button "Mover para entrega" at bounding box center [262, 140] width 68 height 11
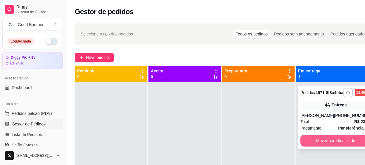
click at [321, 144] on button "Mover para finalizado" at bounding box center [336, 140] width 70 height 12
